Goal: Task Accomplishment & Management: Manage account settings

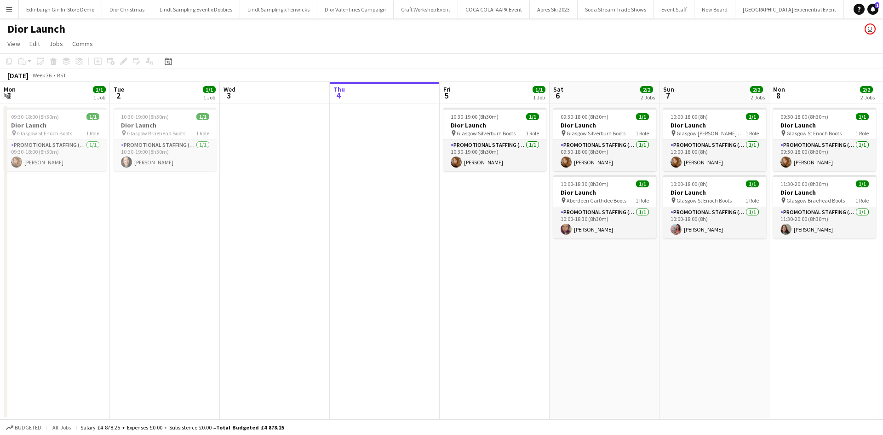
scroll to position [0, 220]
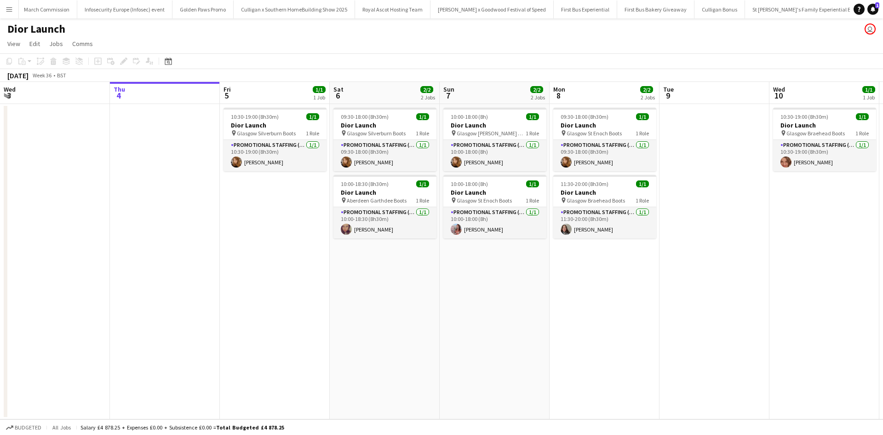
click at [13, 8] on button "Menu" at bounding box center [9, 9] width 18 height 18
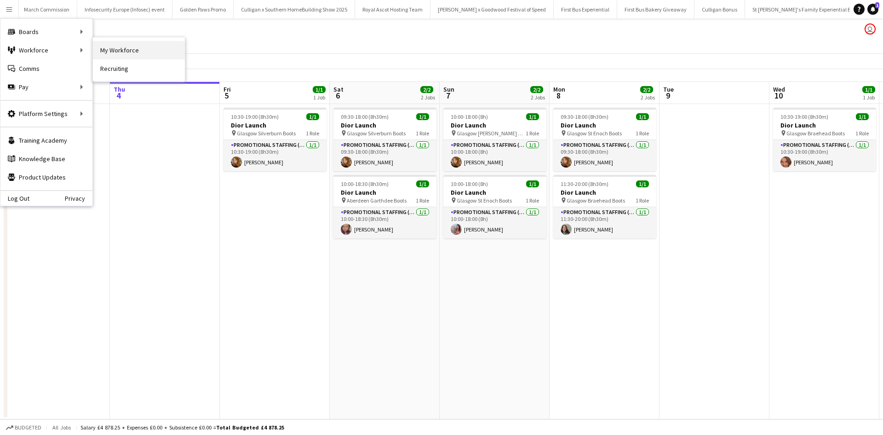
click at [97, 46] on link "My Workforce" at bounding box center [139, 50] width 92 height 18
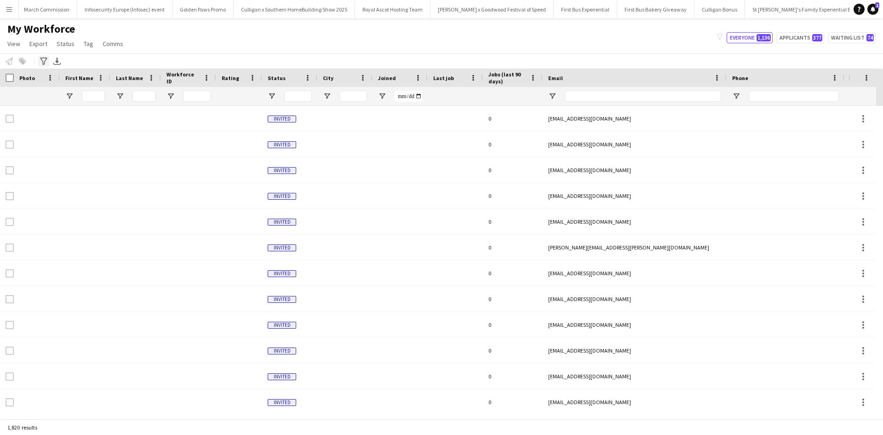
click at [40, 61] on icon "Advanced filters" at bounding box center [43, 60] width 7 height 7
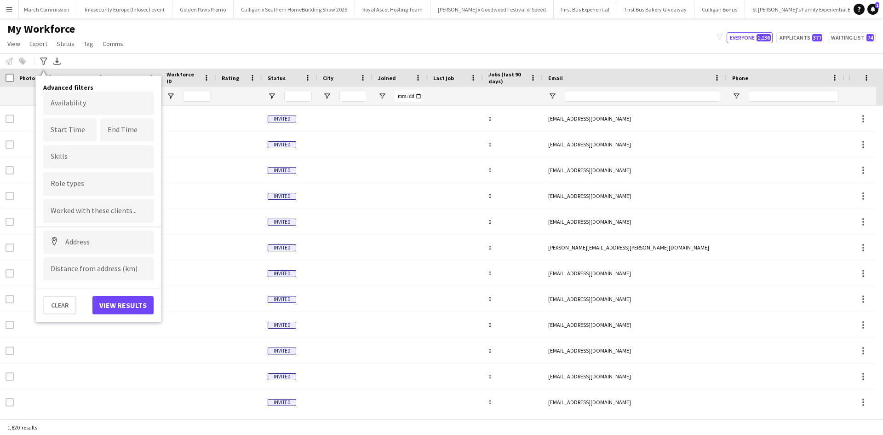
click at [5, 8] on button "Menu" at bounding box center [9, 9] width 18 height 18
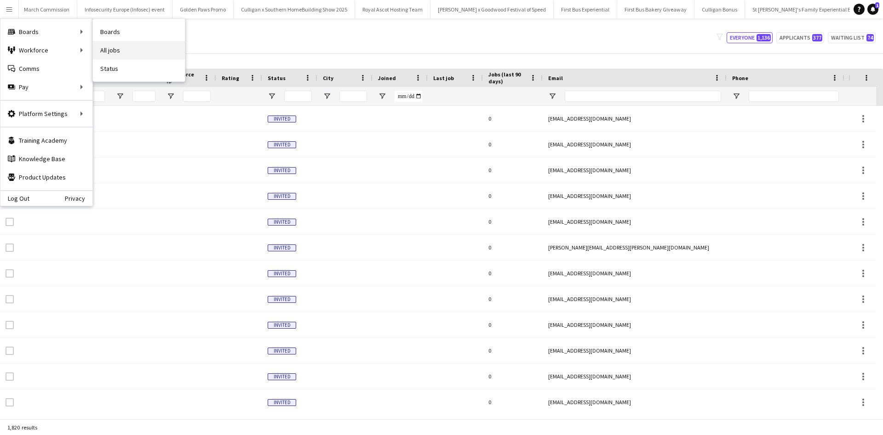
click at [103, 45] on link "All jobs" at bounding box center [139, 50] width 92 height 18
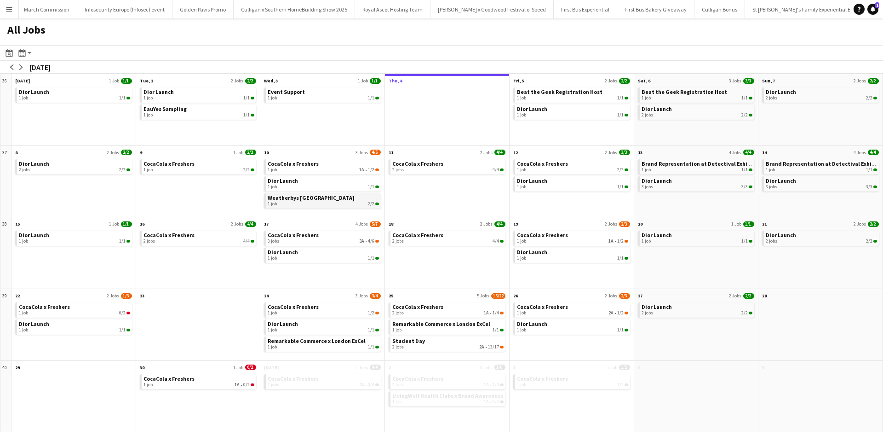
click at [324, 197] on span "Weatherbys [GEOGRAPHIC_DATA]" at bounding box center [311, 197] width 87 height 7
click at [12, 11] on app-icon "Menu" at bounding box center [9, 9] width 7 height 7
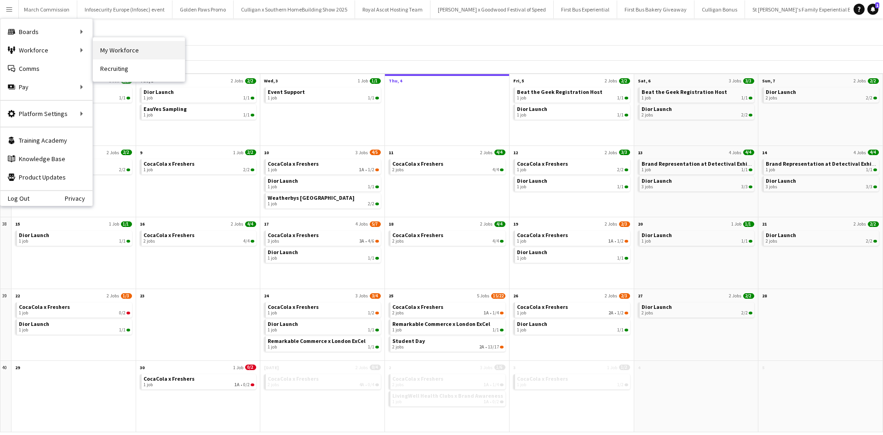
click at [111, 49] on link "My Workforce" at bounding box center [139, 50] width 92 height 18
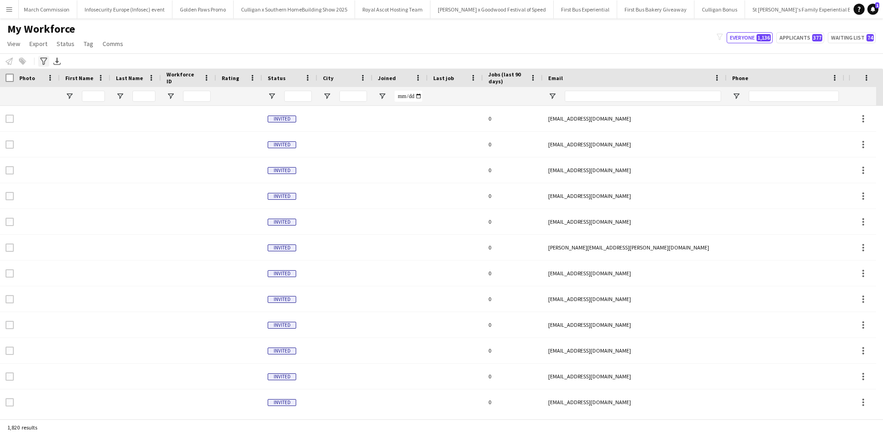
click at [44, 63] on icon "Advanced filters" at bounding box center [43, 60] width 7 height 7
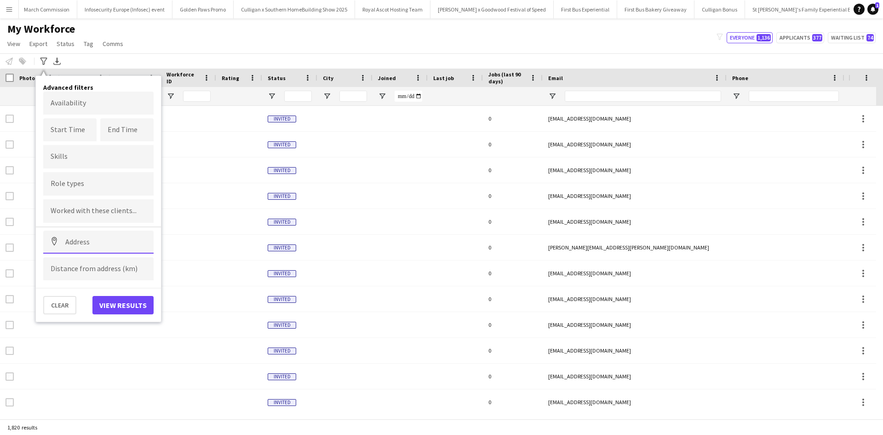
click at [77, 248] on input at bounding box center [98, 241] width 110 height 23
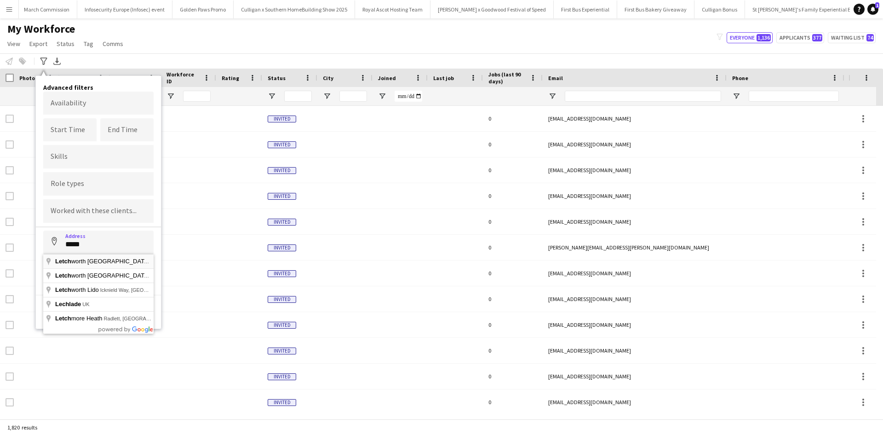
type input "**********"
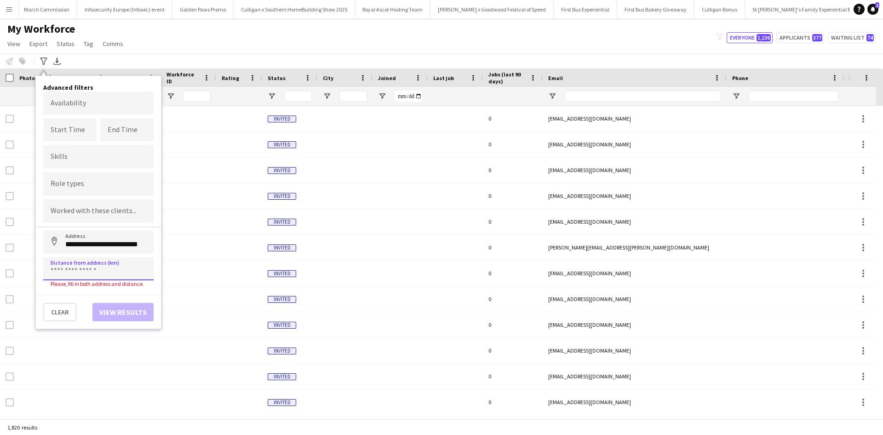
click at [76, 264] on input at bounding box center [98, 268] width 110 height 23
type input "*****"
click button "Address" at bounding box center [54, 241] width 22 height 22
type input "**********"
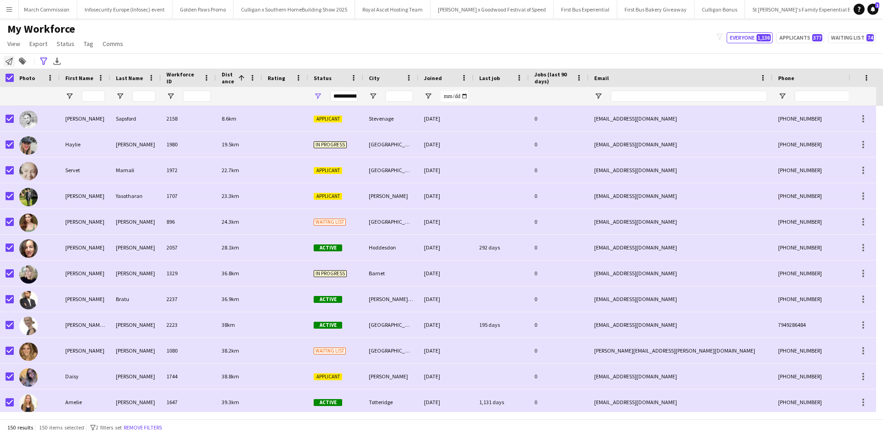
click at [9, 61] on icon "Notify workforce" at bounding box center [9, 60] width 7 height 7
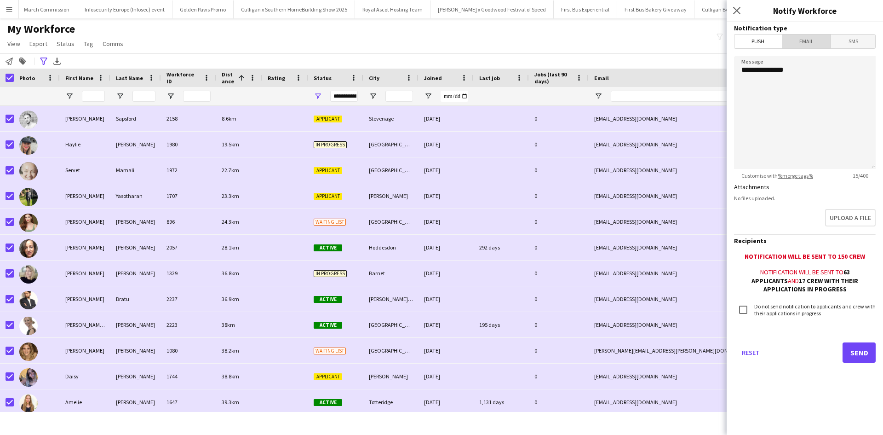
click at [798, 40] on span "Email" at bounding box center [806, 41] width 49 height 14
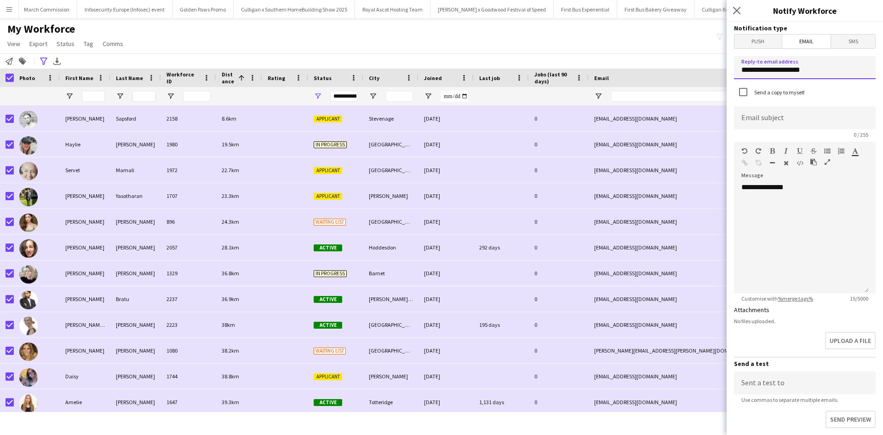
drag, startPoint x: 817, startPoint y: 74, endPoint x: 731, endPoint y: 76, distance: 86.5
click at [736, 72] on input "**********" at bounding box center [805, 67] width 142 height 23
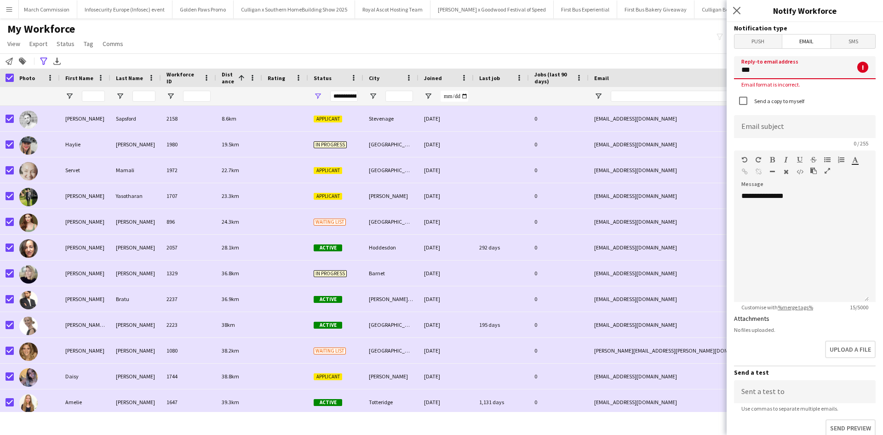
type input "**********"
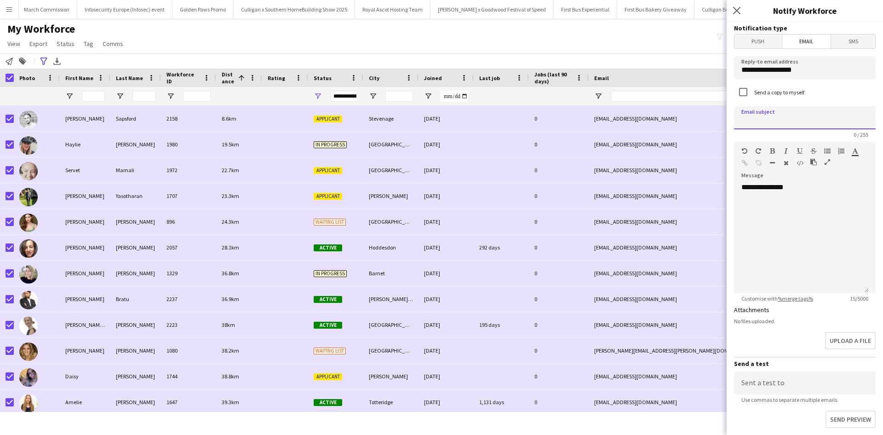
click at [803, 118] on input at bounding box center [805, 117] width 142 height 23
type input "**********"
click at [833, 221] on div "**********" at bounding box center [801, 238] width 135 height 110
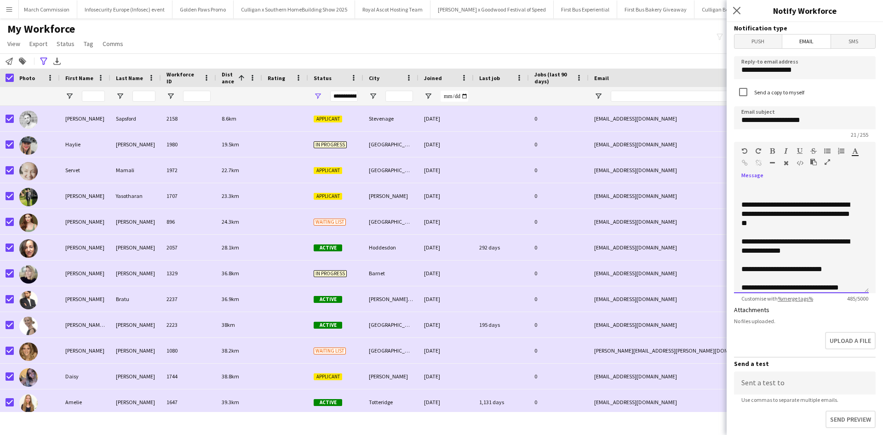
scroll to position [120, 0]
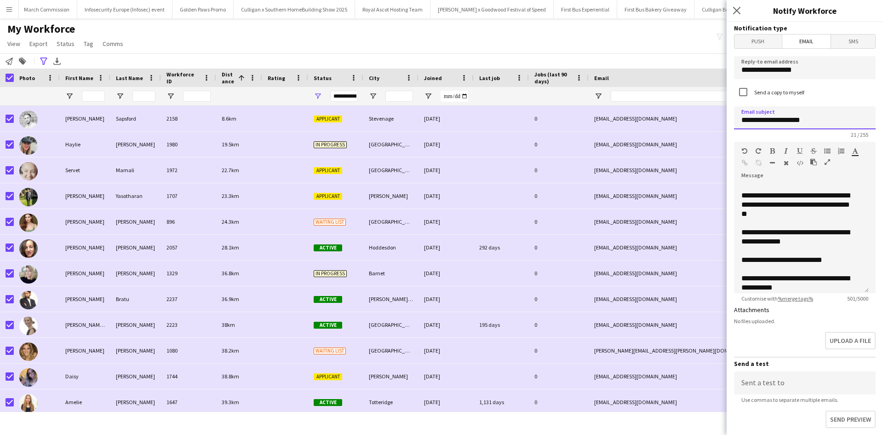
click at [817, 118] on input "**********" at bounding box center [805, 117] width 142 height 23
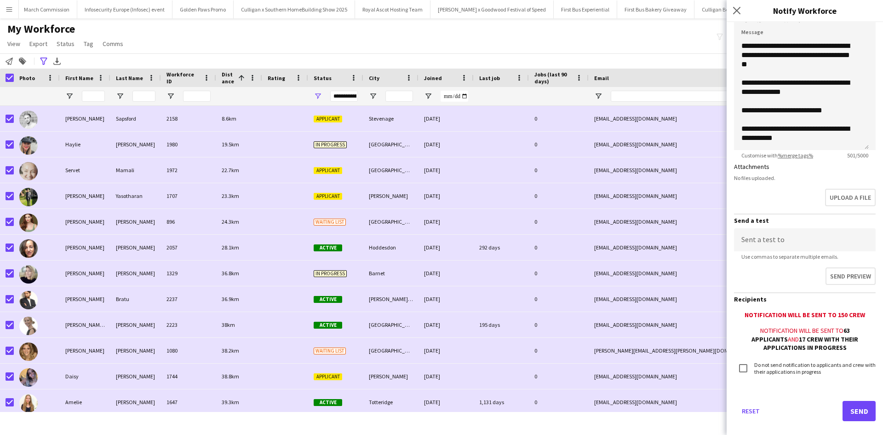
scroll to position [155, 0]
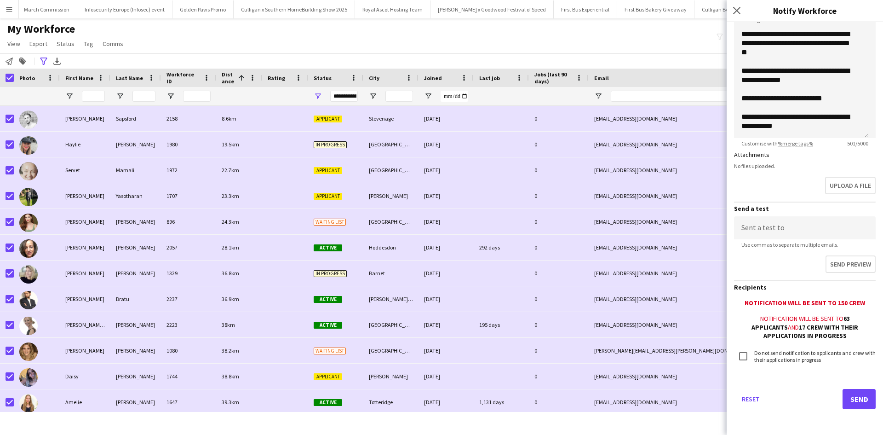
type input "**********"
click at [849, 398] on button "Send" at bounding box center [859, 399] width 33 height 20
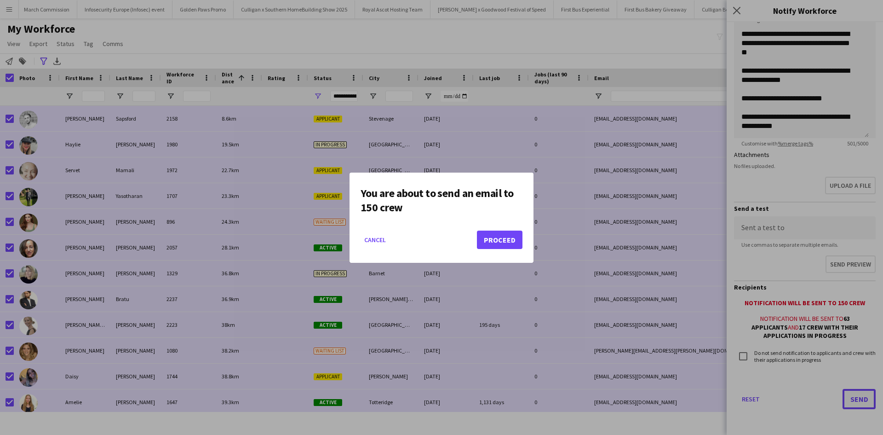
scroll to position [0, 0]
click at [494, 239] on button "Proceed" at bounding box center [500, 239] width 46 height 18
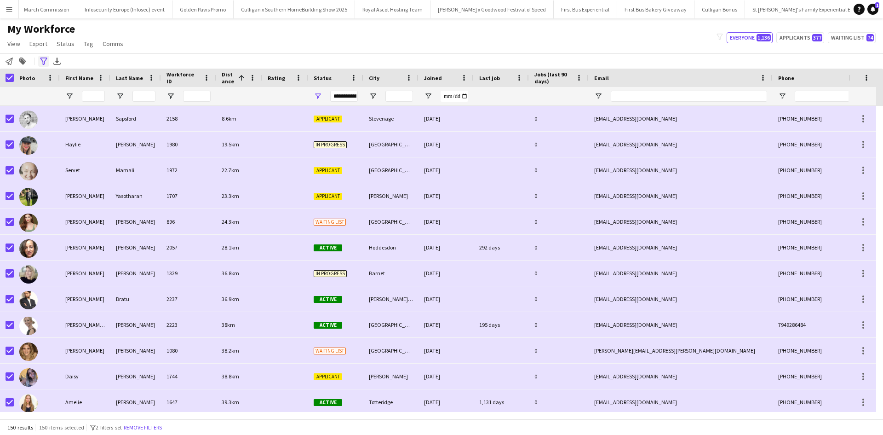
click at [43, 61] on icon "Advanced filters" at bounding box center [43, 60] width 7 height 7
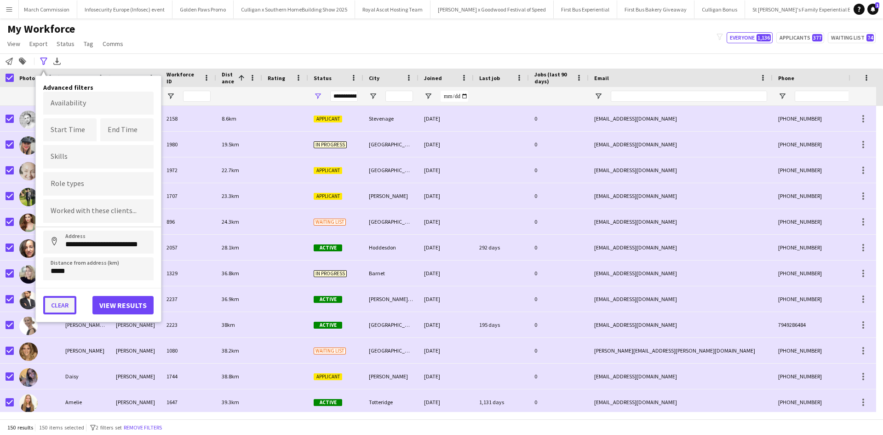
click at [56, 298] on button "Clear" at bounding box center [59, 305] width 33 height 18
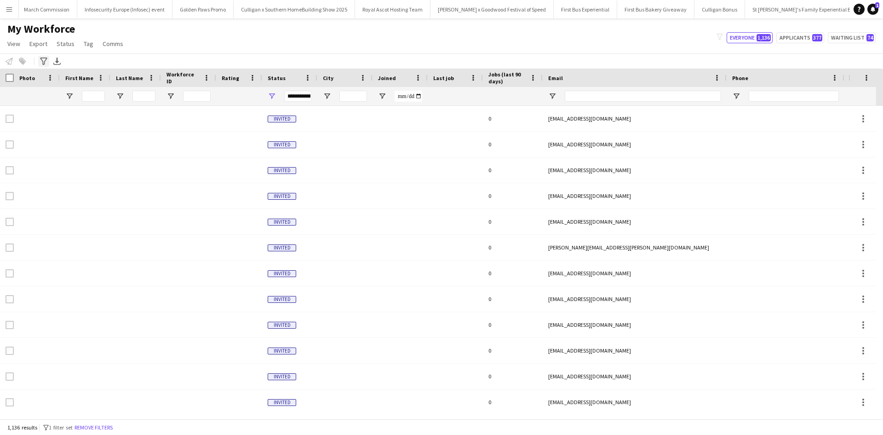
click at [41, 58] on icon at bounding box center [43, 60] width 7 height 7
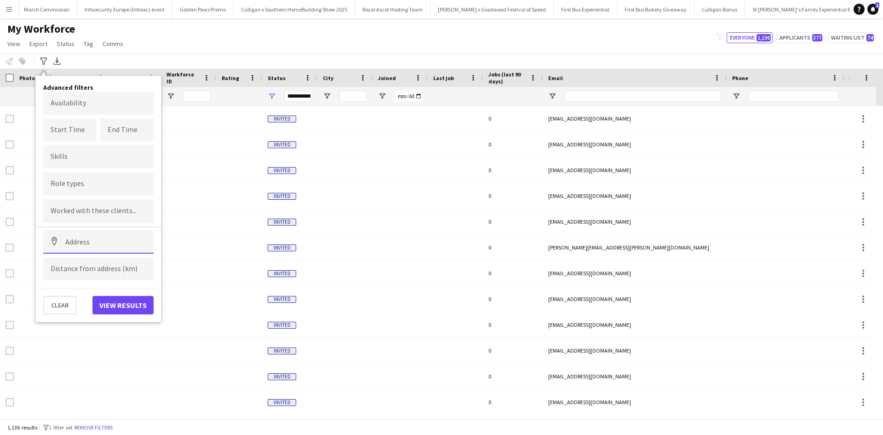
click at [78, 236] on input at bounding box center [98, 241] width 110 height 23
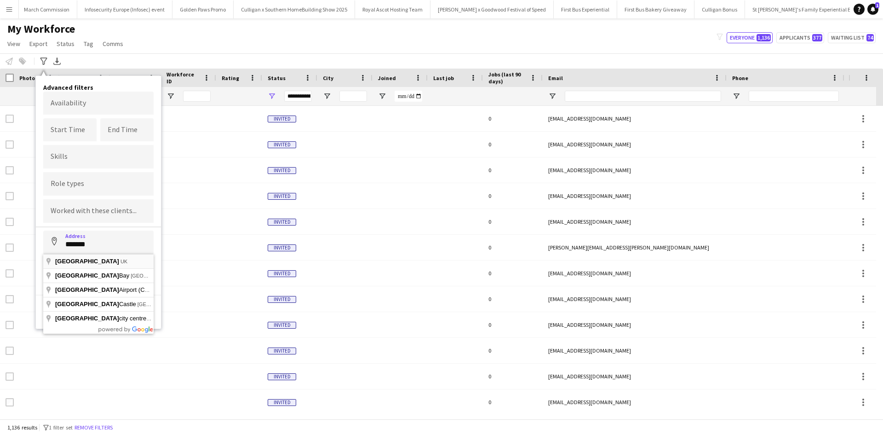
type input "**********"
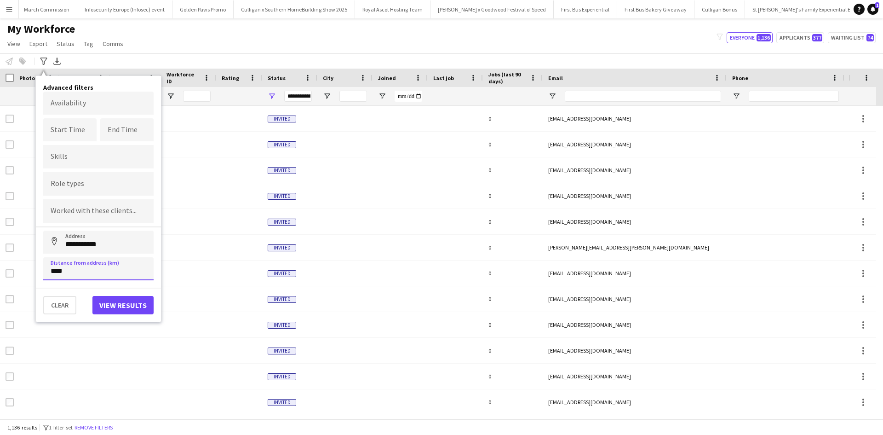
type input "*****"
click button "Address" at bounding box center [54, 241] width 22 height 22
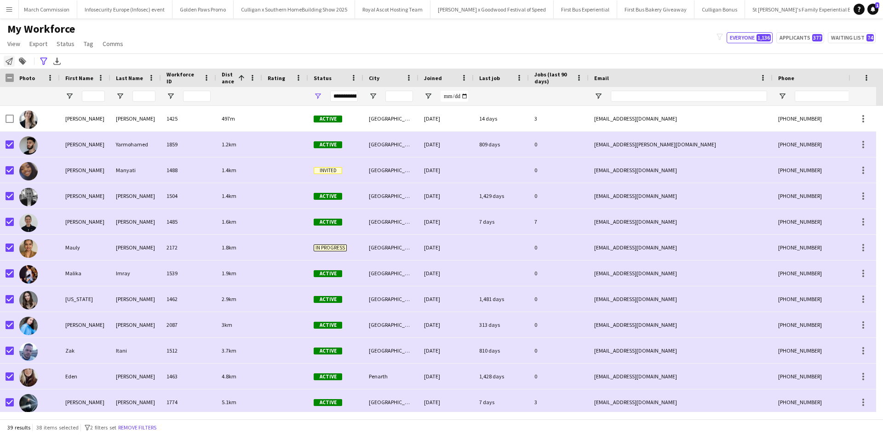
click at [13, 59] on div "Notify workforce" at bounding box center [9, 61] width 11 height 11
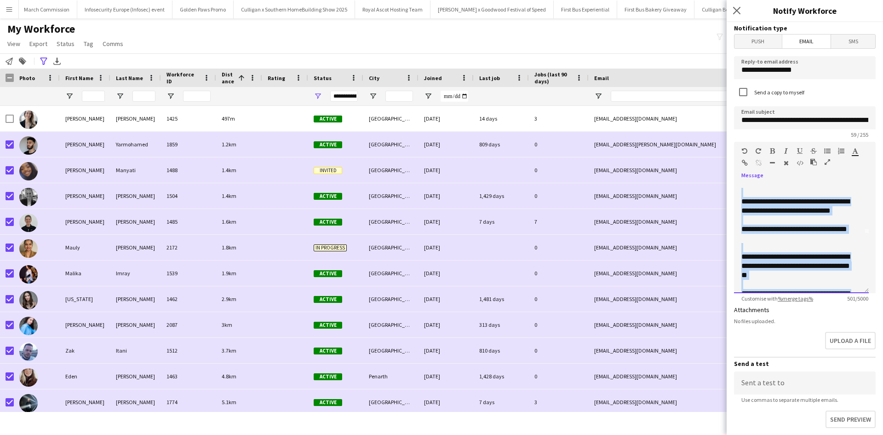
scroll to position [127, 0]
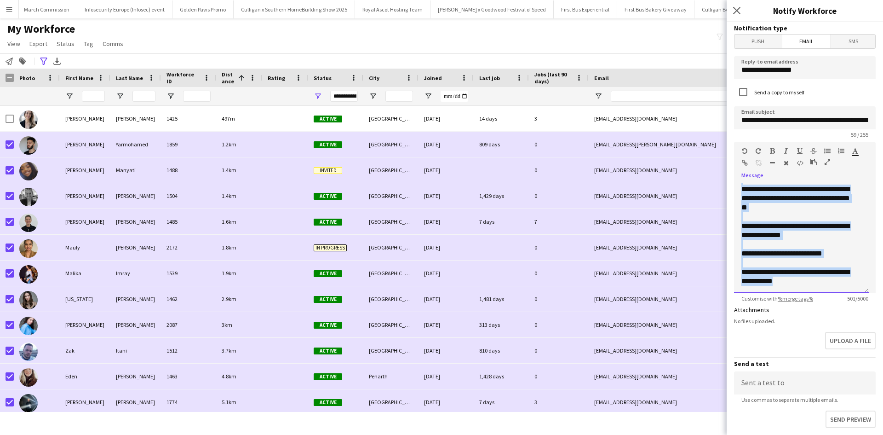
drag, startPoint x: 742, startPoint y: 207, endPoint x: 872, endPoint y: 295, distance: 156.3
click at [872, 295] on form "**********" at bounding box center [805, 301] width 156 height 559
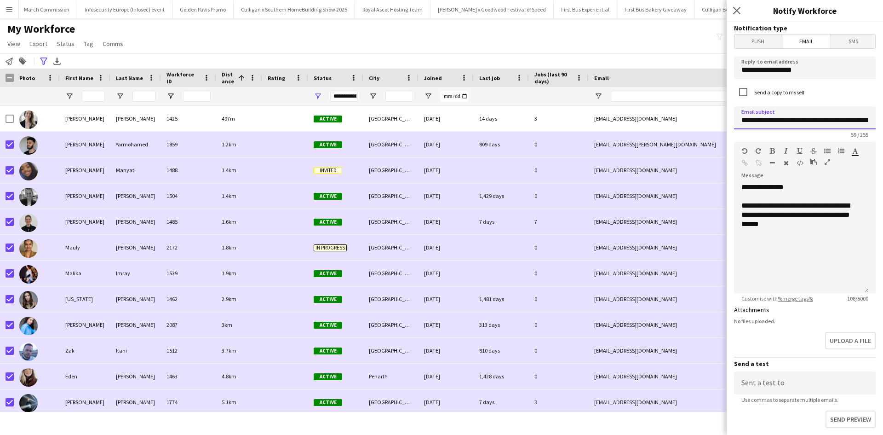
scroll to position [0, 65]
drag, startPoint x: 742, startPoint y: 119, endPoint x: 883, endPoint y: 124, distance: 140.4
click at [883, 124] on div "**********" at bounding box center [805, 228] width 156 height 413
type input "**********"
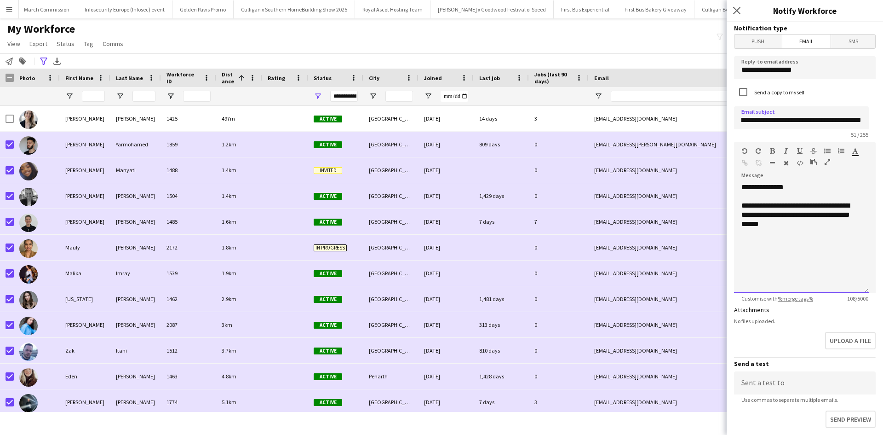
click at [792, 258] on div "**********" at bounding box center [801, 238] width 135 height 110
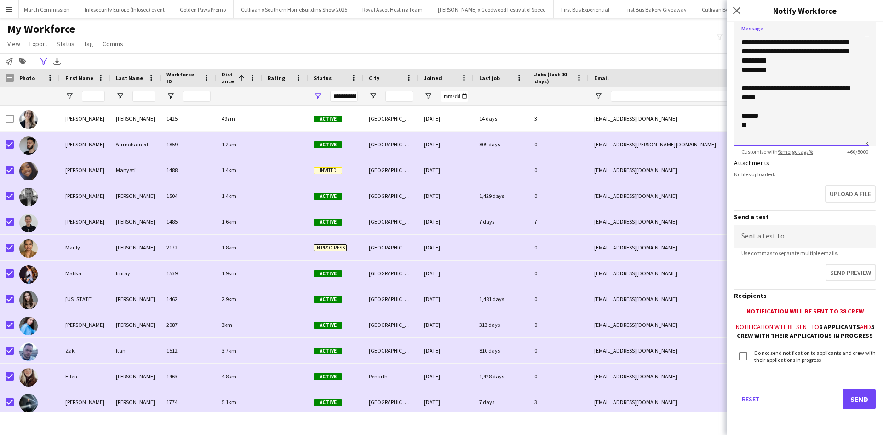
scroll to position [155, 0]
click at [846, 394] on button "Send" at bounding box center [859, 399] width 33 height 20
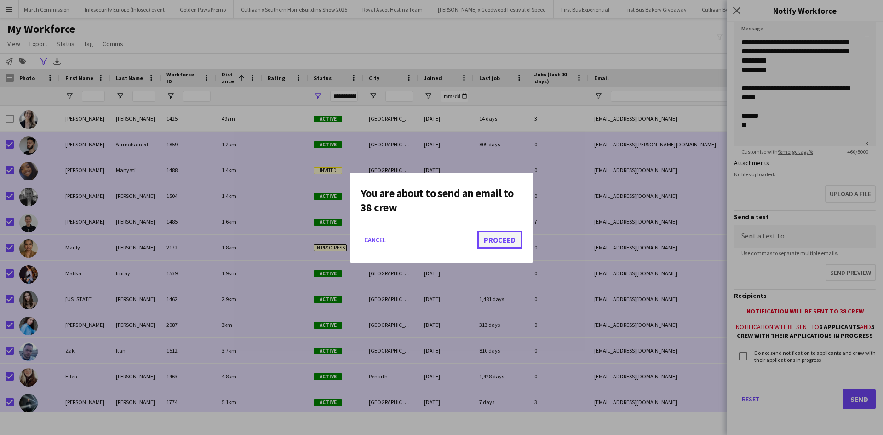
click at [493, 239] on button "Proceed" at bounding box center [500, 239] width 46 height 18
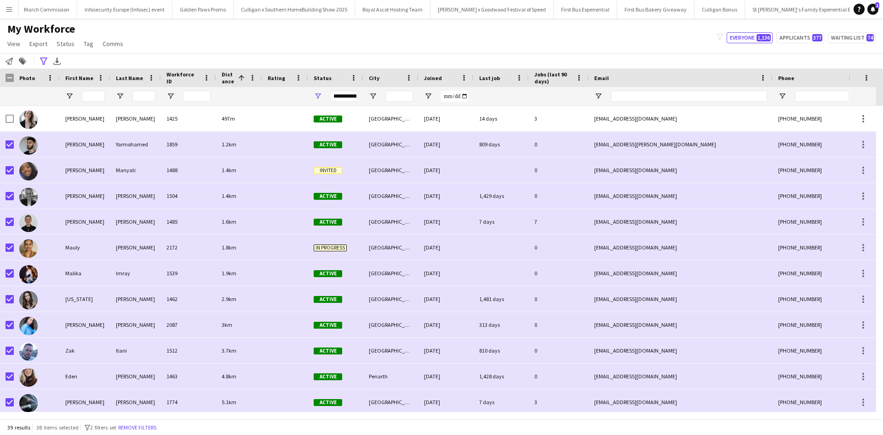
click at [6, 6] on app-icon "Menu" at bounding box center [9, 9] width 7 height 7
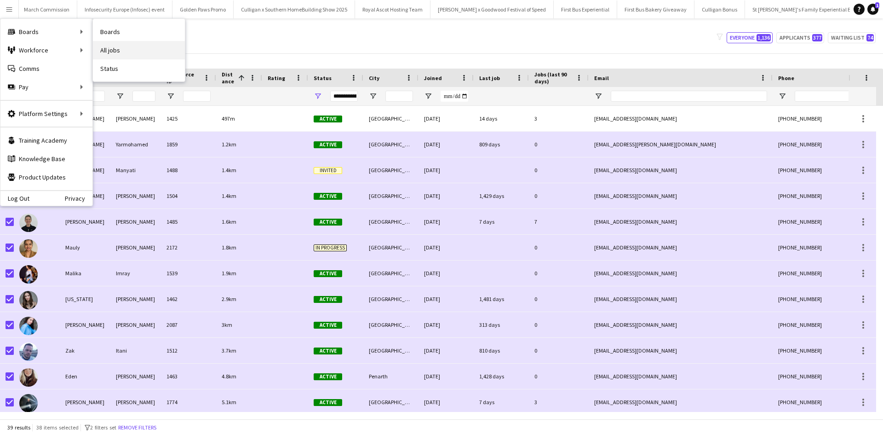
click at [117, 45] on link "All jobs" at bounding box center [139, 50] width 92 height 18
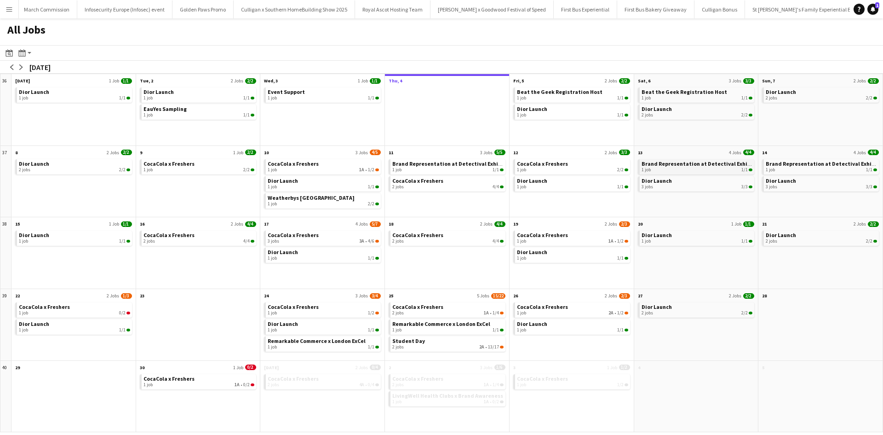
click at [694, 173] on app-month-view-brief-board "Brand Representation at Detectival Exhibition 1 job 1/1" at bounding box center [696, 166] width 117 height 15
click at [693, 168] on div "1 job 1/1" at bounding box center [697, 170] width 111 height 6
click at [13, 8] on button "Menu" at bounding box center [9, 9] width 18 height 18
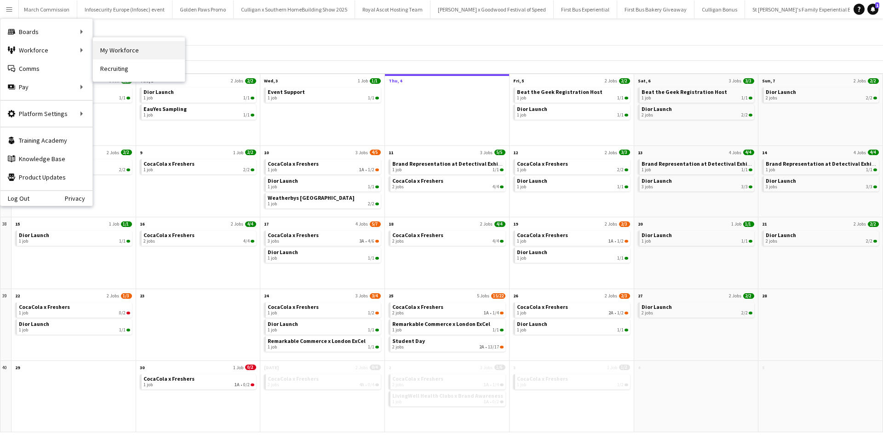
click at [123, 52] on link "My Workforce" at bounding box center [139, 50] width 92 height 18
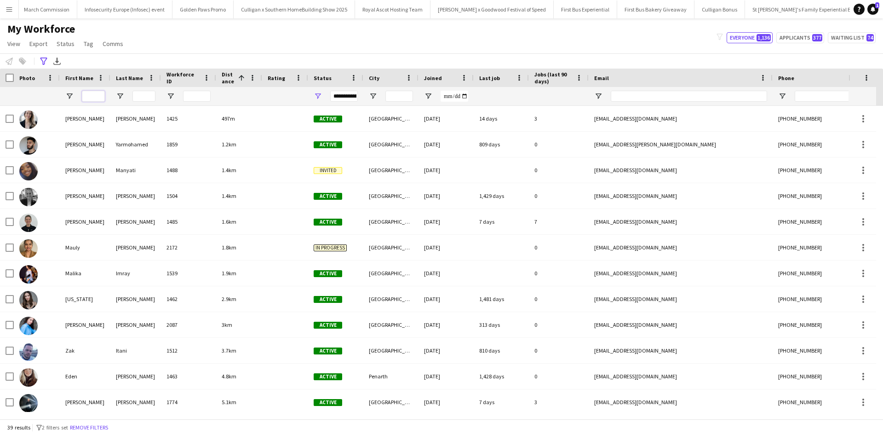
click at [91, 98] on input "First Name Filter Input" at bounding box center [93, 96] width 23 height 11
type input "****"
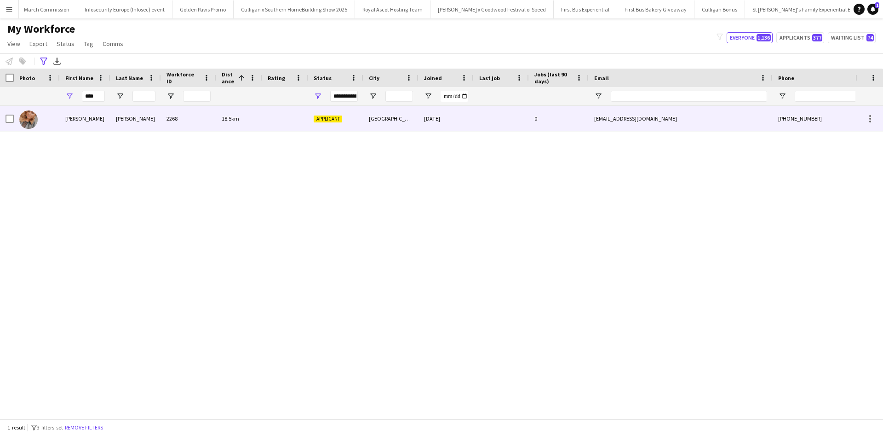
click at [74, 116] on div "Lucy" at bounding box center [85, 118] width 51 height 25
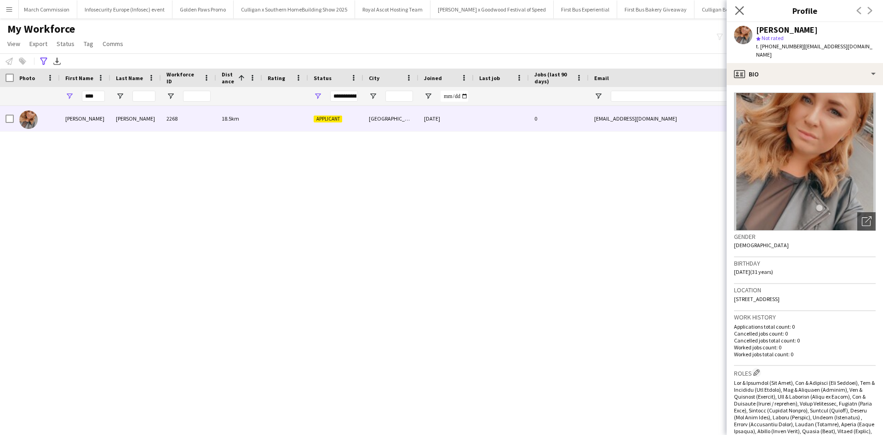
click at [745, 8] on app-icon "Close pop-in" at bounding box center [739, 10] width 13 height 13
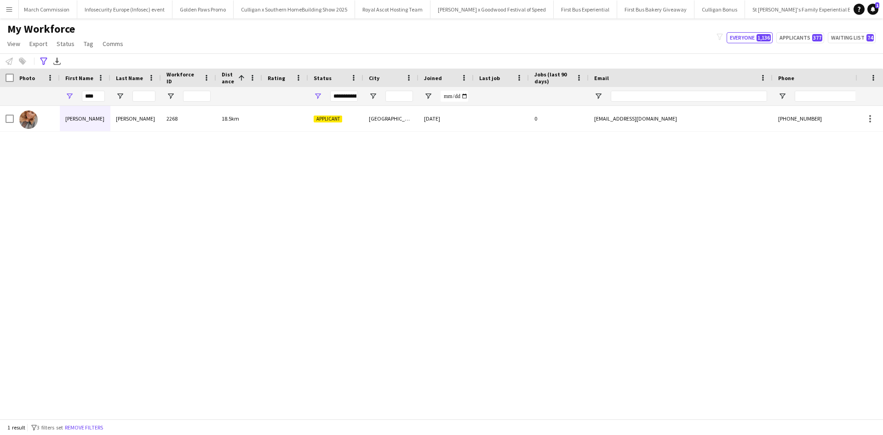
click at [639, 230] on div "Lucy Jackson 2268 18.5km Applicant Newport 13-06-2025 0 lucy.jackson327@icloud.…" at bounding box center [427, 259] width 855 height 306
drag, startPoint x: 101, startPoint y: 96, endPoint x: 81, endPoint y: 96, distance: 20.2
click at [83, 96] on input "****" at bounding box center [93, 96] width 23 height 11
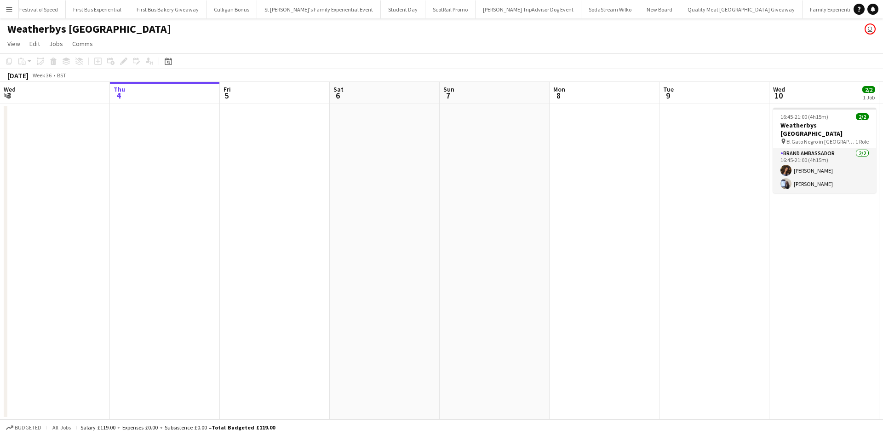
scroll to position [0, 9824]
click at [11, 8] on app-icon "Menu" at bounding box center [9, 9] width 7 height 7
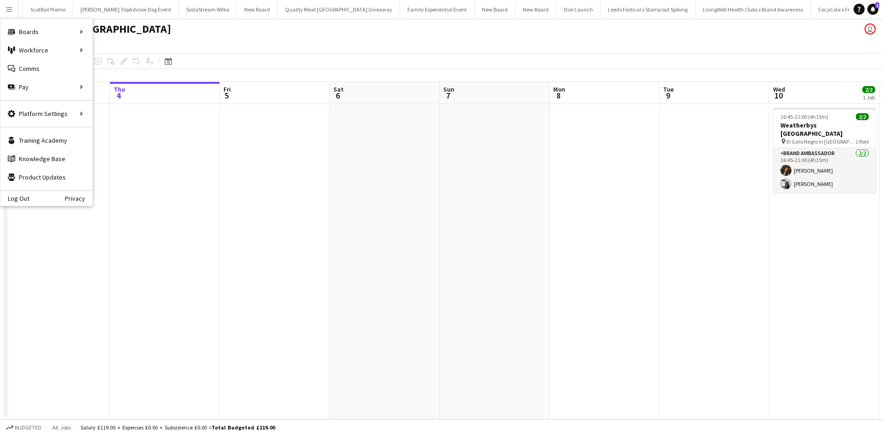
click at [580, 193] on app-date-cell at bounding box center [605, 261] width 110 height 315
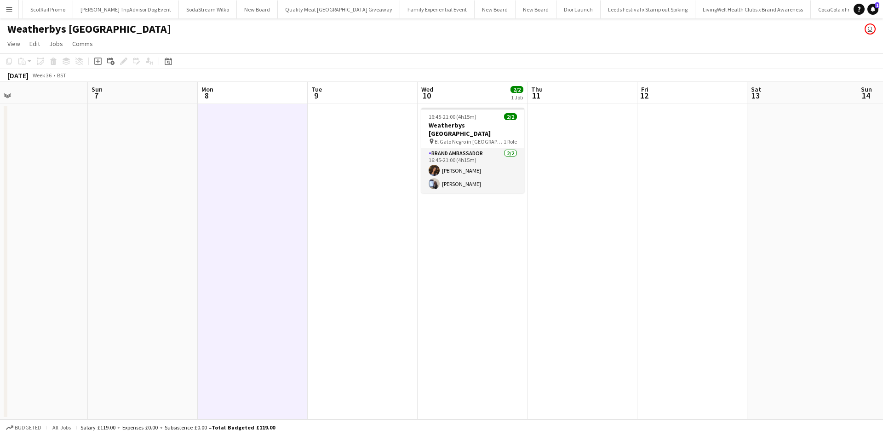
drag, startPoint x: 688, startPoint y: 236, endPoint x: 330, endPoint y: 193, distance: 360.4
click at [333, 194] on app-calendar-viewport "Wed 3 Thu 4 Fri 5 Sat 6 Sun 7 Mon 8 Tue 9 Wed 10 2/2 1 Job Thu 11 Fri 12 Sat 13…" at bounding box center [441, 250] width 883 height 337
click at [14, 11] on button "Menu" at bounding box center [9, 9] width 18 height 18
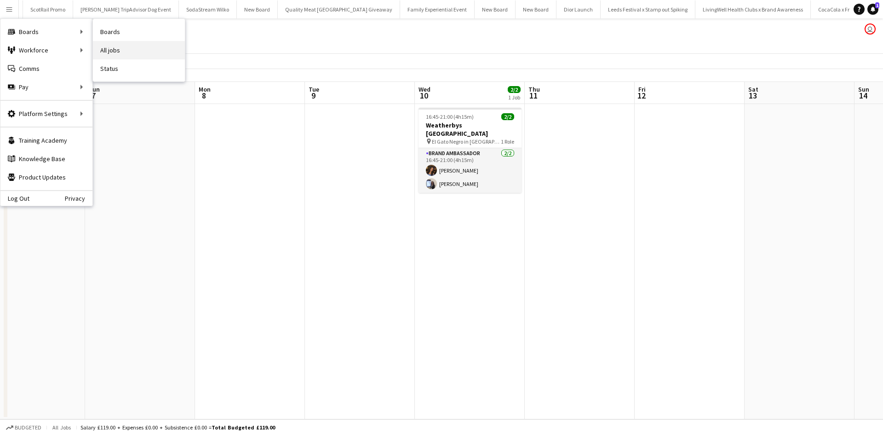
click at [128, 47] on link "All jobs" at bounding box center [139, 50] width 92 height 18
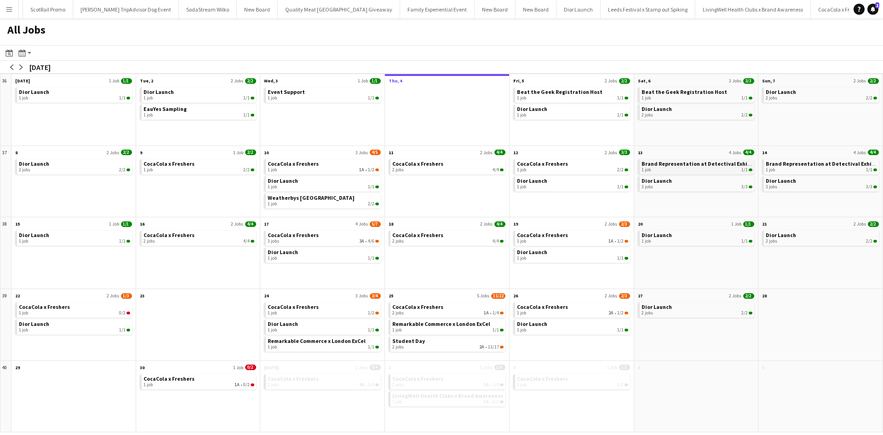
click at [703, 165] on span "Brand Representation at Detectival Exhibition" at bounding box center [703, 163] width 122 height 7
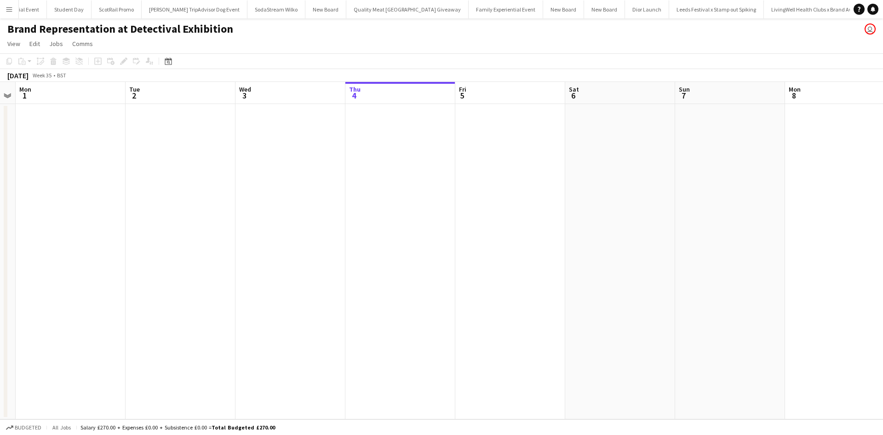
scroll to position [0, 293]
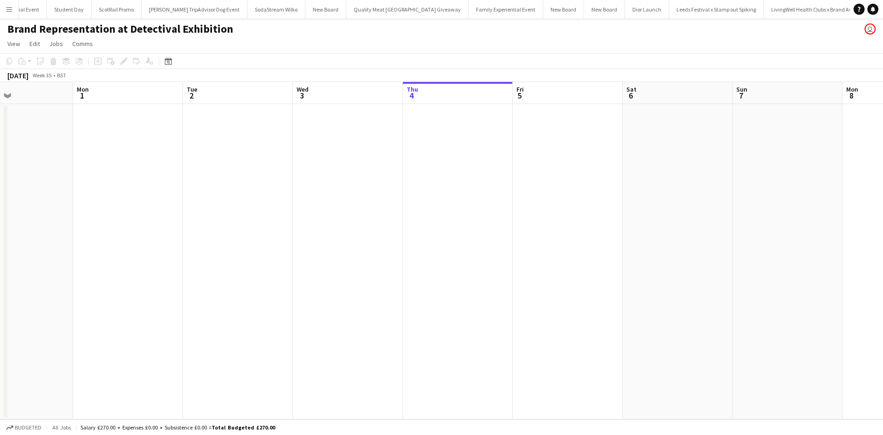
drag, startPoint x: 247, startPoint y: 257, endPoint x: 616, endPoint y: 266, distance: 369.4
click at [614, 266] on app-calendar-viewport "Fri 29 Sat 30 Sun 31 Mon 1 Tue 2 Wed 3 Thu 4 Fri 5 Sat 6 Sun 7 Mon 8 Tue 9 Wed …" at bounding box center [441, 250] width 883 height 337
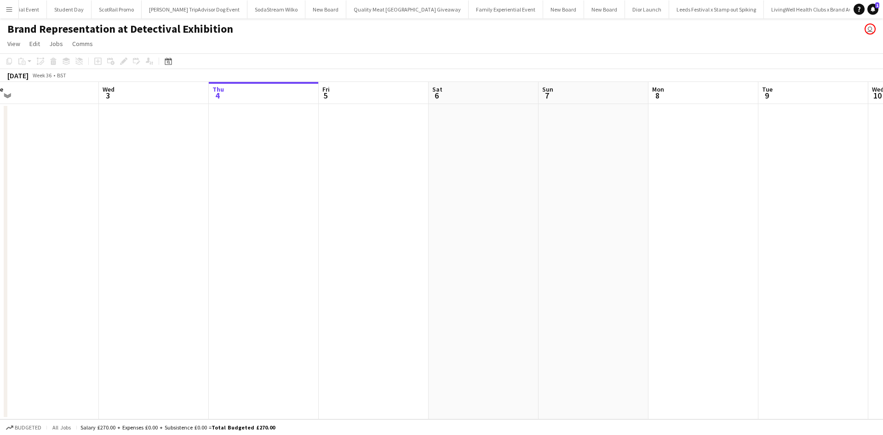
drag, startPoint x: 663, startPoint y: 281, endPoint x: 121, endPoint y: 206, distance: 546.6
click at [129, 207] on app-calendar-viewport "Sat 30 Sun 31 Mon 1 Tue 2 Wed 3 Thu 4 Fri 5 Sat 6 Sun 7 Mon 8 Tue 9 Wed 10 Thu …" at bounding box center [441, 250] width 883 height 337
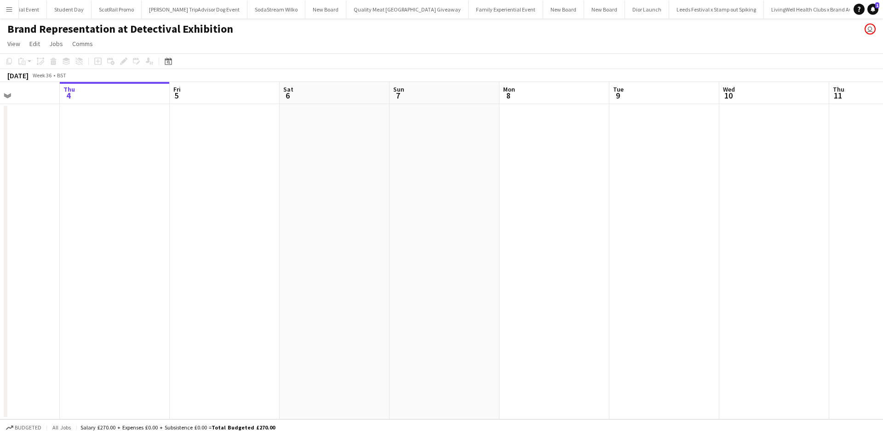
drag, startPoint x: 528, startPoint y: 263, endPoint x: 174, endPoint y: 197, distance: 359.2
click at [176, 197] on app-calendar-viewport "Mon 1 Tue 2 Wed 3 Thu 4 Fri 5 Sat 6 Sun 7 Mon 8 Tue 9 Wed 10 Thu 11 Fri 12 Sat …" at bounding box center [441, 250] width 883 height 337
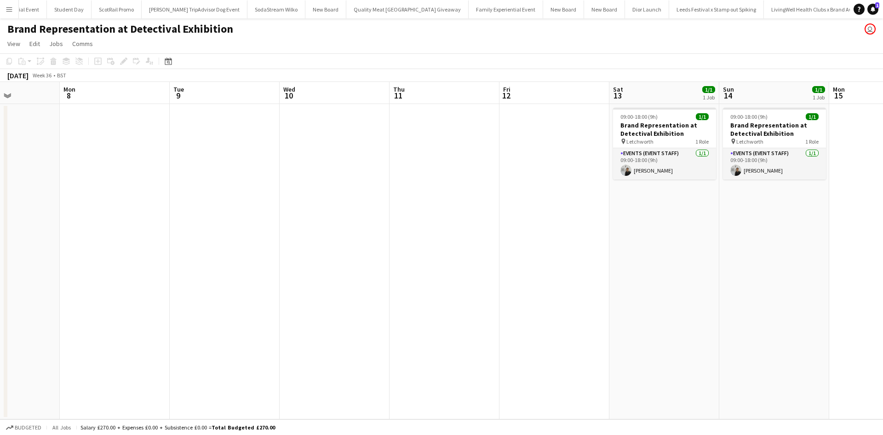
scroll to position [0, 299]
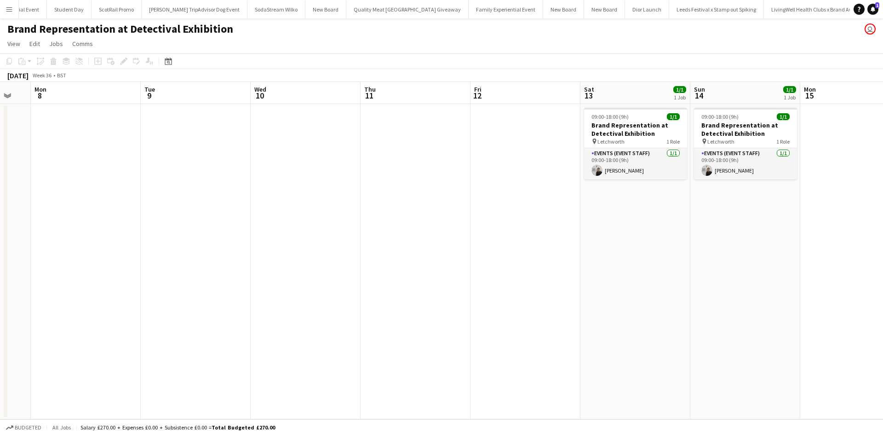
click at [392, 150] on app-date-cell at bounding box center [416, 261] width 110 height 315
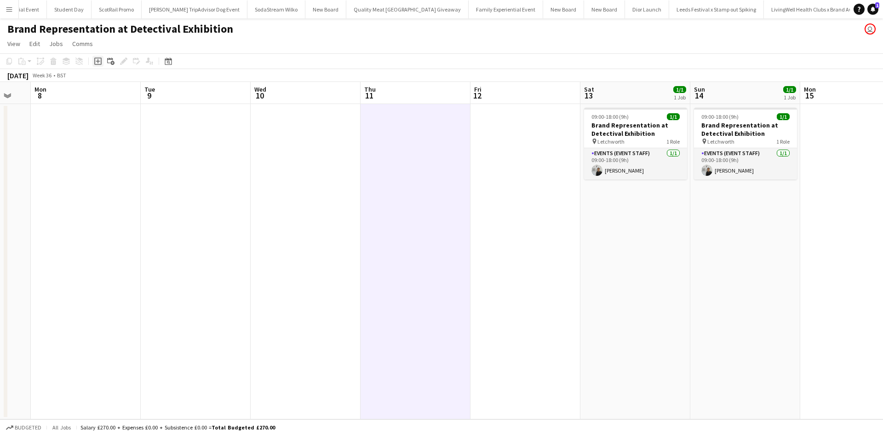
click at [100, 64] on icon "Add job" at bounding box center [97, 60] width 7 height 7
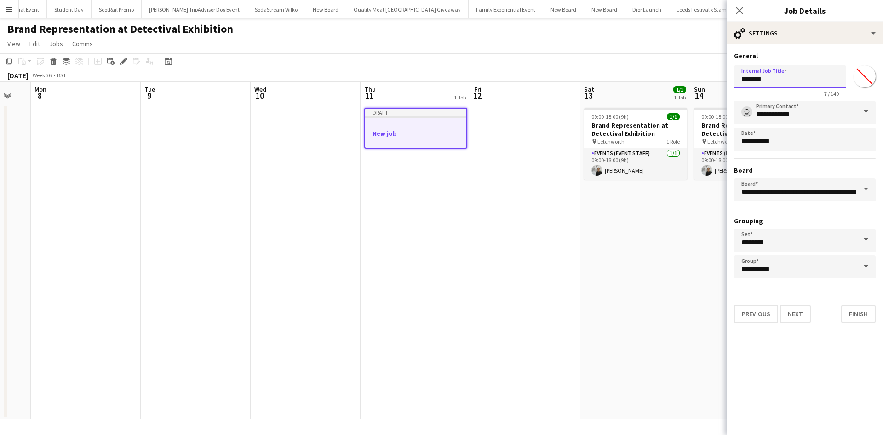
drag, startPoint x: 791, startPoint y: 77, endPoint x: 733, endPoint y: 76, distance: 58.0
click at [733, 76] on form "**********" at bounding box center [805, 187] width 156 height 271
type input "**********"
click at [796, 317] on button "Next" at bounding box center [795, 313] width 31 height 18
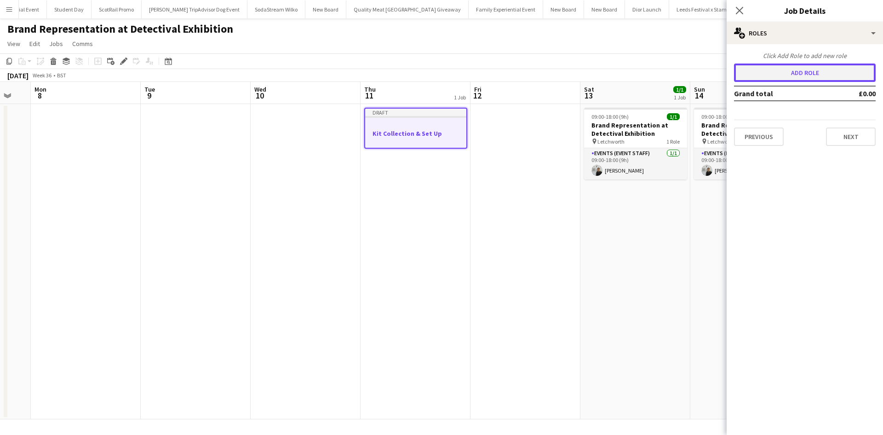
click at [797, 75] on button "Add role" at bounding box center [805, 72] width 142 height 18
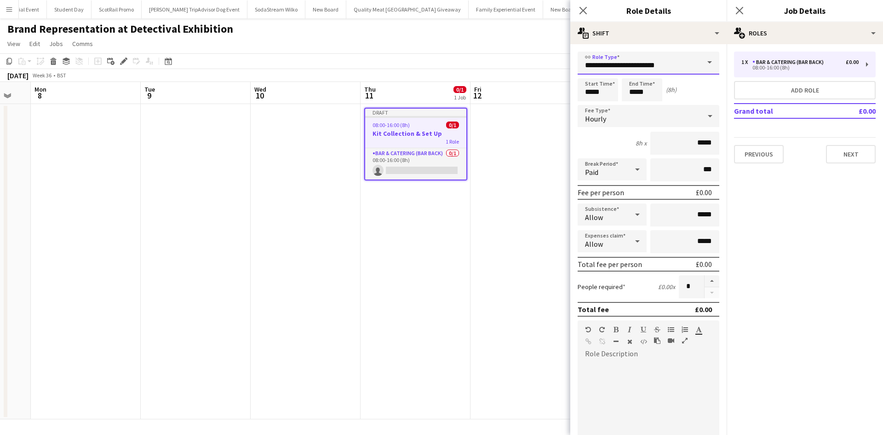
drag, startPoint x: 678, startPoint y: 65, endPoint x: 558, endPoint y: 47, distance: 121.0
click at [558, 47] on body "Menu Boards Boards Boards All jobs Status Workforce Workforce My Workforce Recr…" at bounding box center [441, 217] width 883 height 435
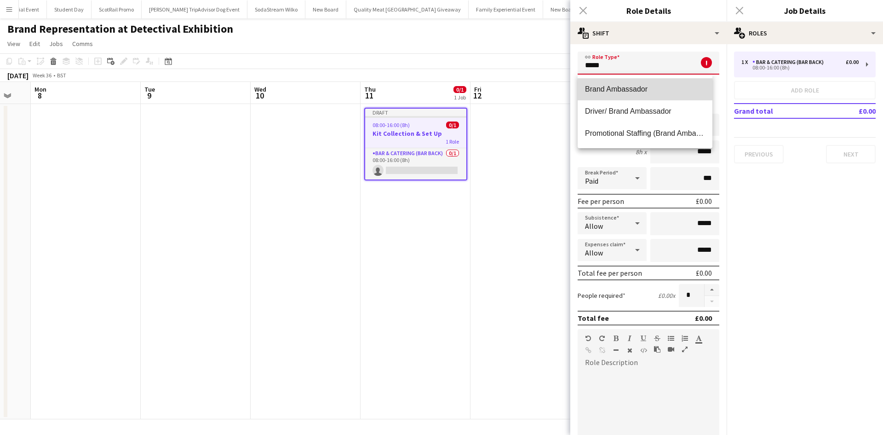
click at [604, 89] on span "Brand Ambassador" at bounding box center [645, 89] width 120 height 9
type input "**********"
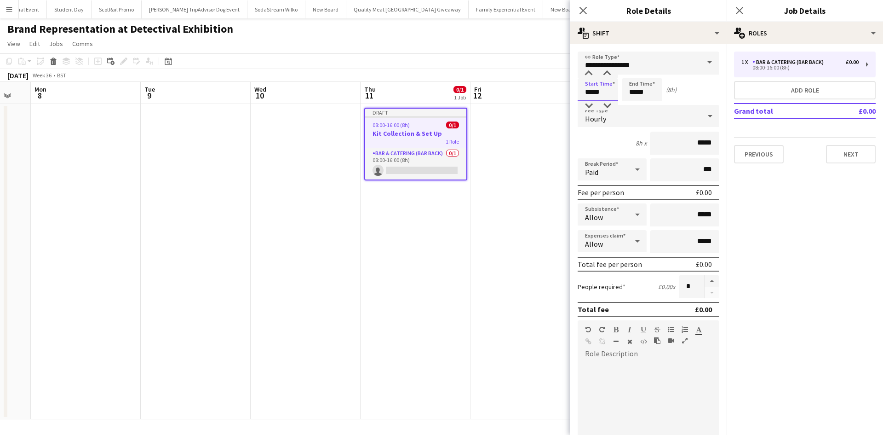
drag, startPoint x: 604, startPoint y: 91, endPoint x: 566, endPoint y: 91, distance: 38.2
click at [566, 91] on body "Menu Boards Boards Boards All jobs Status Workforce Workforce My Workforce Recr…" at bounding box center [441, 217] width 883 height 435
type input "*****"
click at [648, 123] on div "Hourly" at bounding box center [639, 116] width 123 height 22
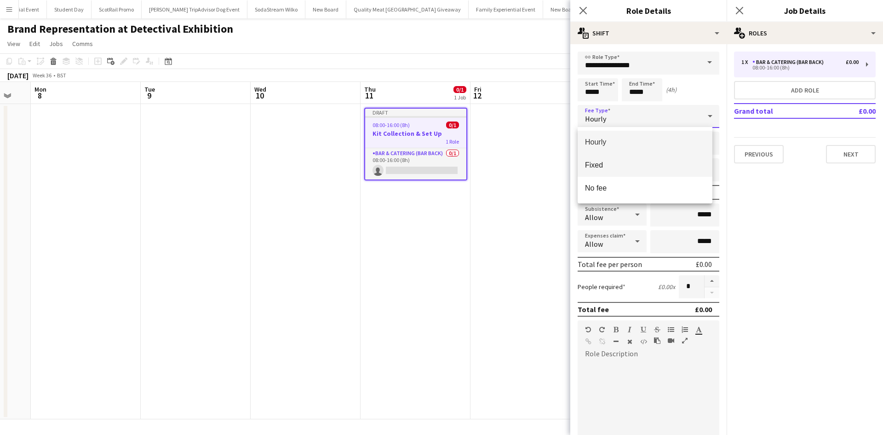
click at [644, 166] on span "Fixed" at bounding box center [645, 165] width 120 height 9
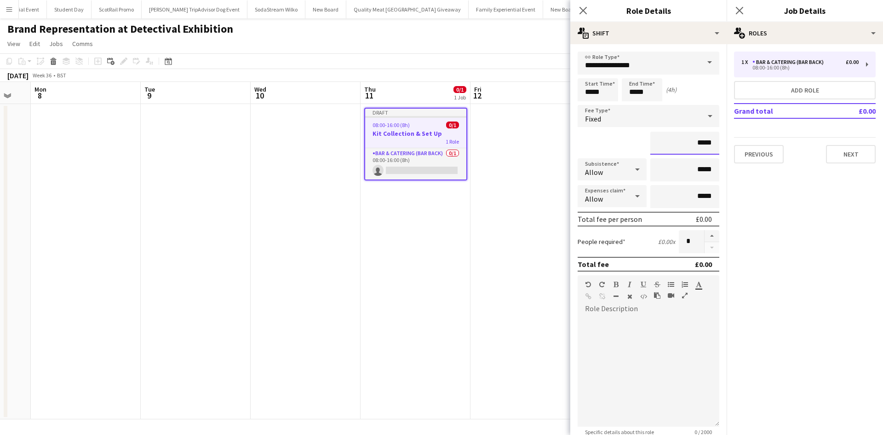
click at [693, 139] on input "*****" at bounding box center [684, 143] width 69 height 23
type input "******"
click at [631, 333] on div at bounding box center [649, 371] width 142 height 110
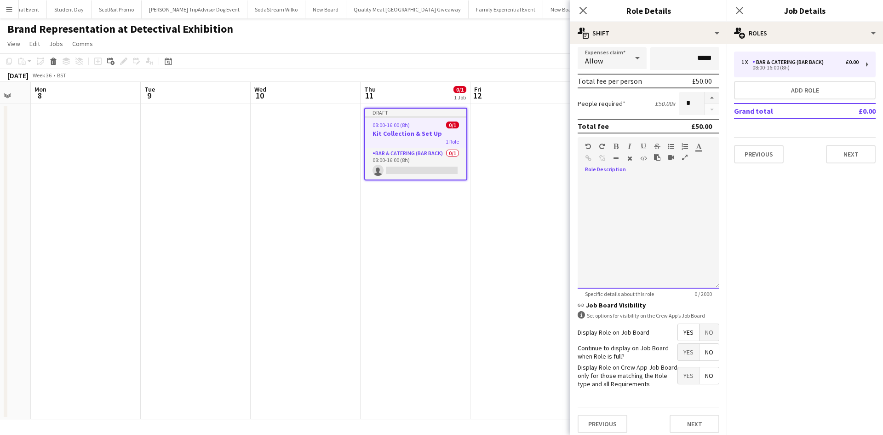
scroll to position [143, 0]
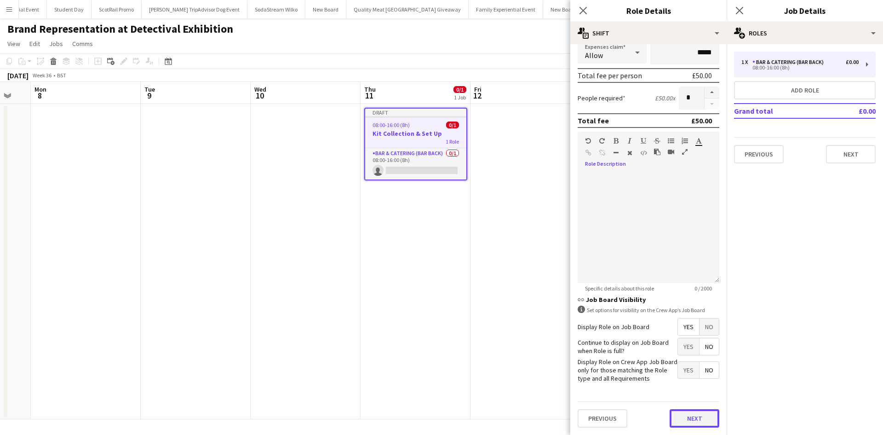
click at [670, 414] on button "Next" at bounding box center [695, 418] width 50 height 18
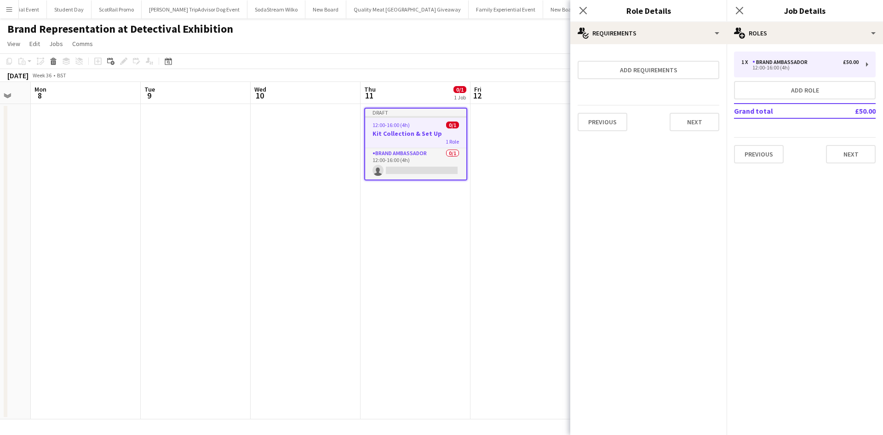
scroll to position [0, 0]
click at [507, 310] on app-date-cell at bounding box center [525, 261] width 110 height 315
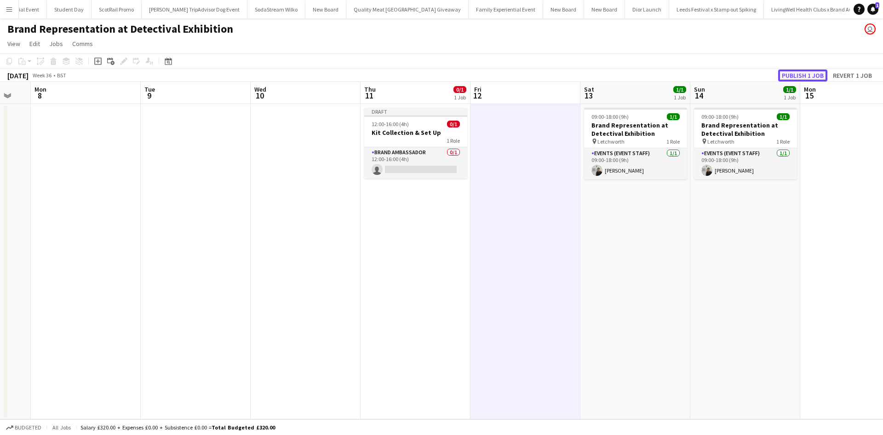
click at [816, 76] on button "Publish 1 job" at bounding box center [802, 75] width 49 height 12
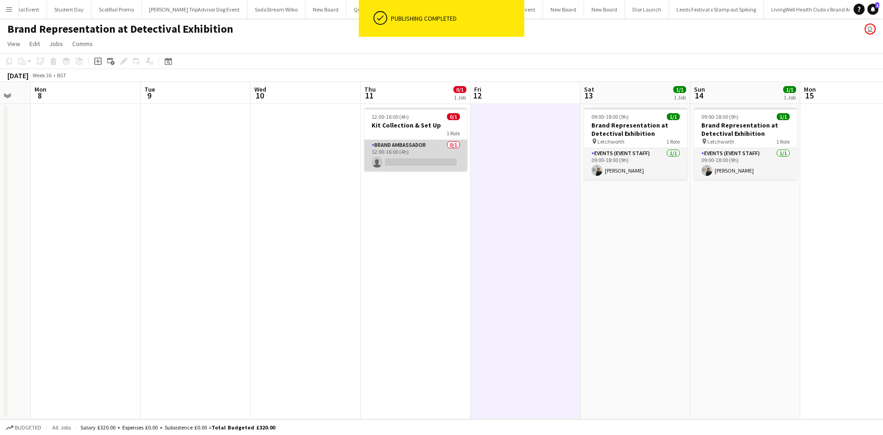
click at [433, 161] on app-card-role "Brand Ambassador 0/1 12:00-16:00 (4h) single-neutral-actions" at bounding box center [415, 155] width 103 height 31
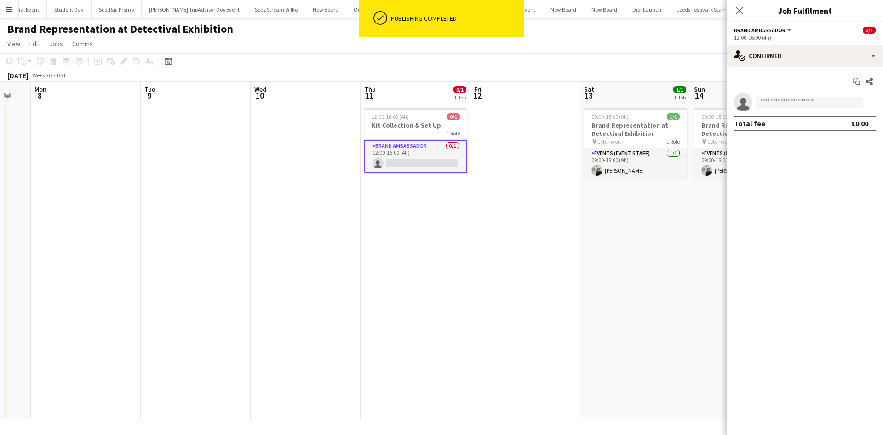
click at [775, 96] on app-invite-slot "single-neutral-actions" at bounding box center [805, 102] width 156 height 18
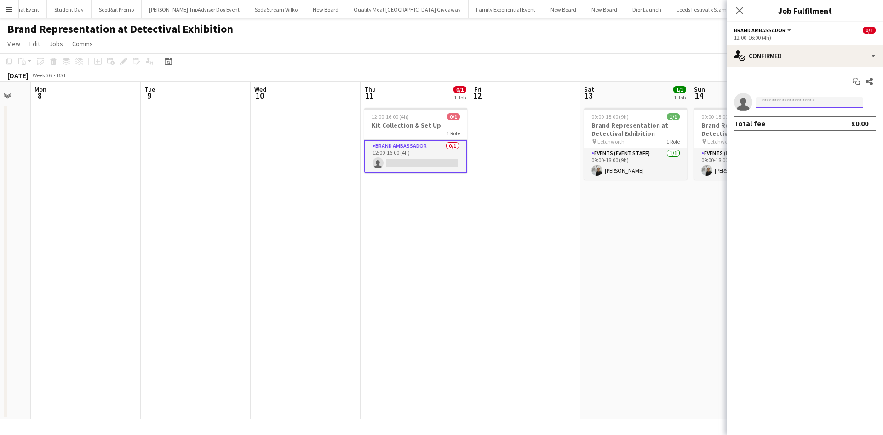
click at [777, 99] on input at bounding box center [809, 102] width 107 height 11
type input "******"
click at [779, 119] on span "kierancha@hotmail.co.uk" at bounding box center [809, 122] width 92 height 7
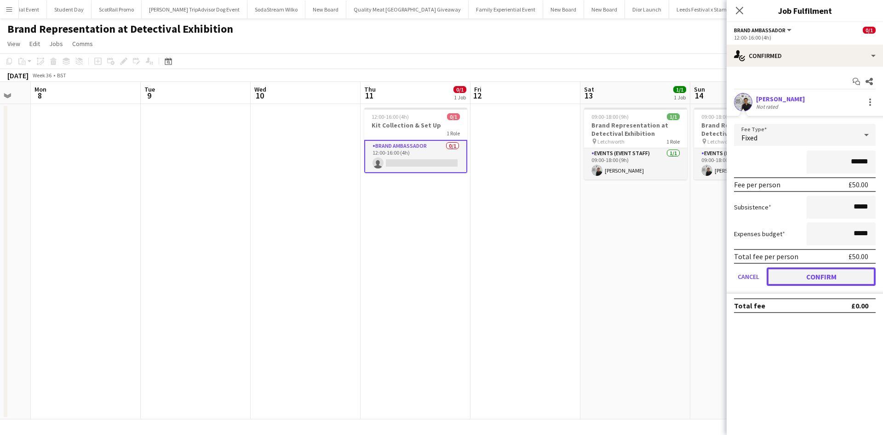
click at [829, 274] on button "Confirm" at bounding box center [821, 276] width 109 height 18
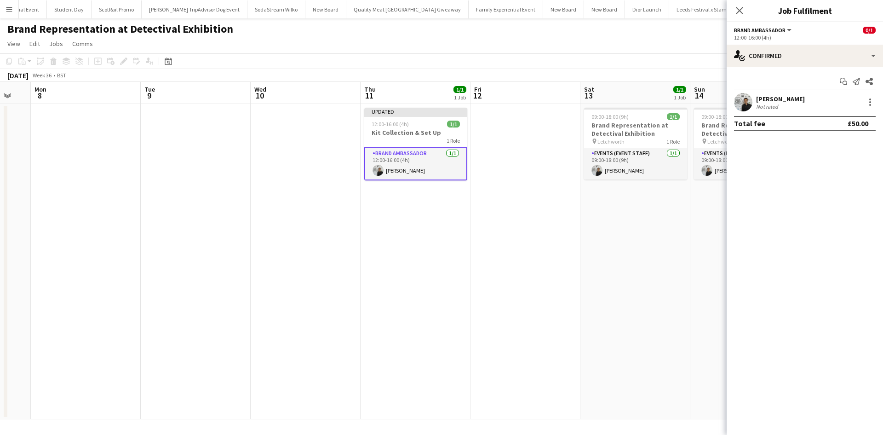
click at [672, 292] on app-date-cell "09:00-18:00 (9h) 1/1 Brand Representation at Detectival Exhibition pin Letchwor…" at bounding box center [635, 261] width 110 height 315
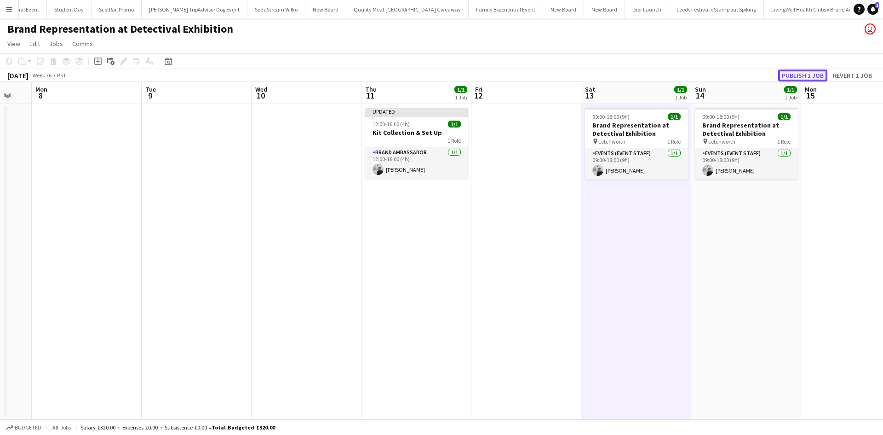
click at [803, 76] on button "Publish 1 job" at bounding box center [802, 75] width 49 height 12
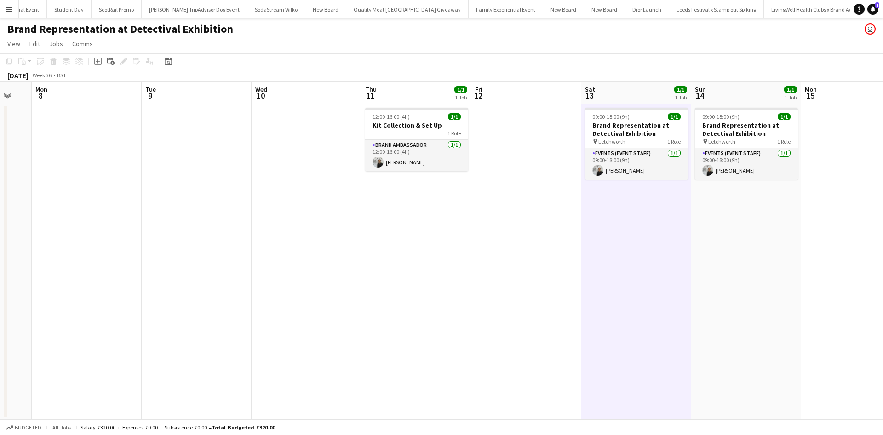
click at [722, 295] on app-date-cell "09:00-18:00 (9h) 1/1 Brand Representation at Detectival Exhibition pin Letchwor…" at bounding box center [746, 261] width 110 height 315
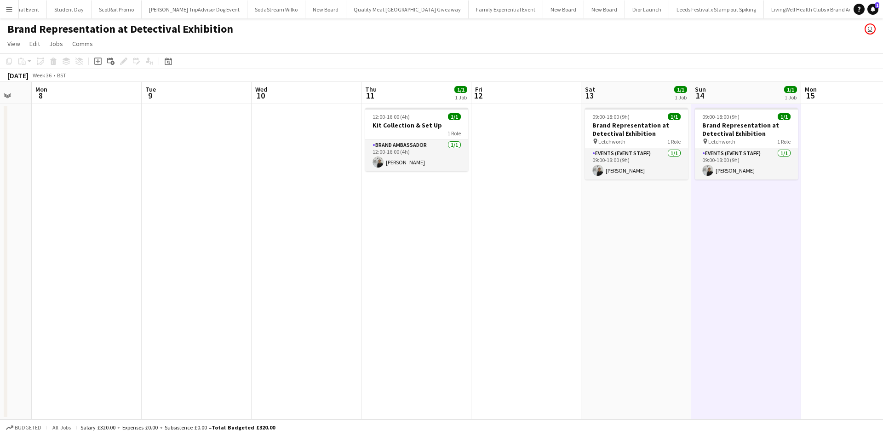
click at [8, 8] on app-icon "Menu" at bounding box center [9, 9] width 7 height 7
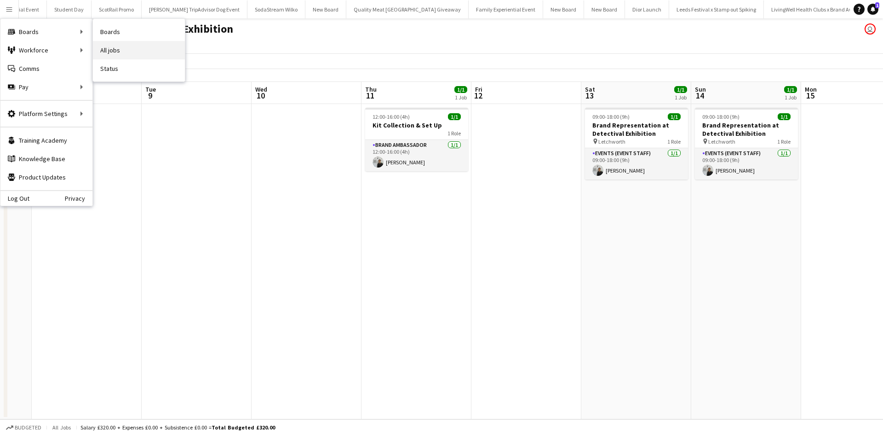
click at [122, 50] on link "All jobs" at bounding box center [139, 50] width 92 height 18
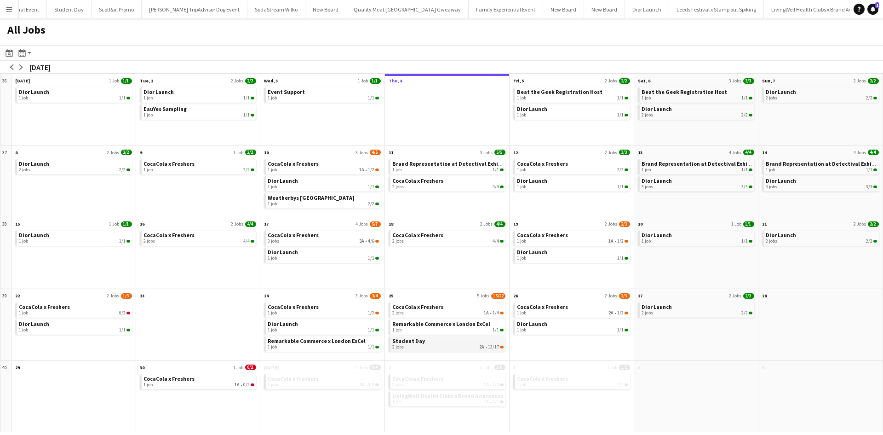
click at [430, 341] on link "Student Day 2 jobs 2A • 13/17" at bounding box center [447, 342] width 111 height 13
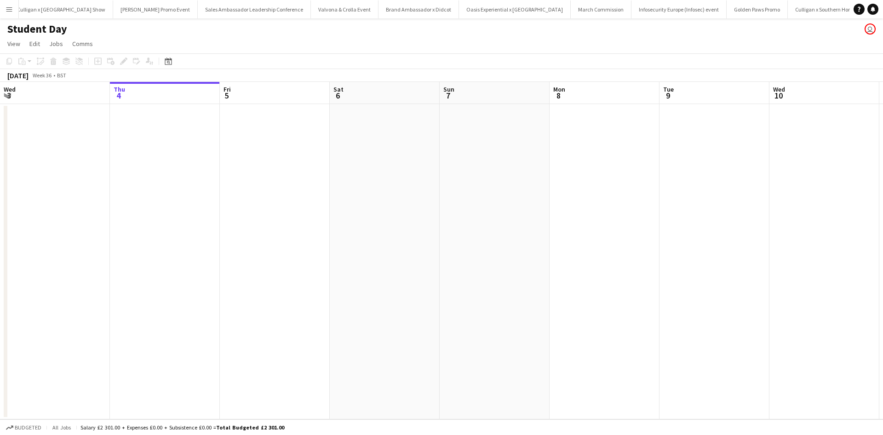
scroll to position [0, 8416]
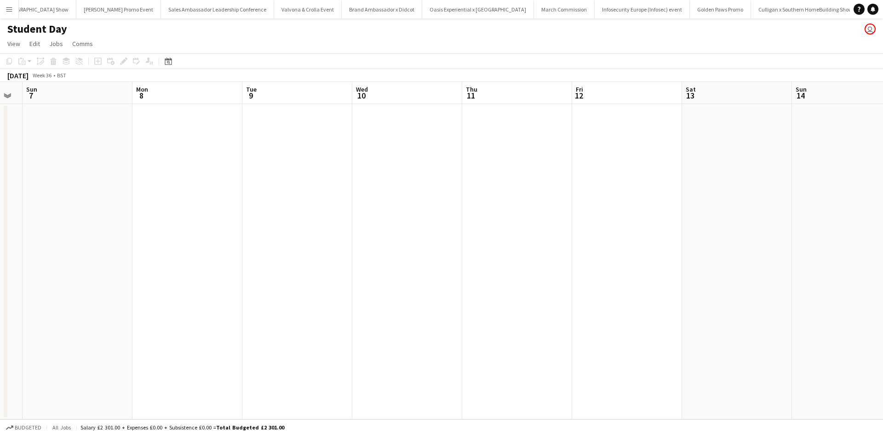
drag, startPoint x: 731, startPoint y: 327, endPoint x: 260, endPoint y: 305, distance: 471.4
click at [260, 307] on app-calendar-viewport "Wed 3 Thu 4 Fri 5 Sat 6 Sun 7 Mon 8 Tue 9 Wed 10 Thu 11 Fri 12 Sat 13 Sun 14 Mo…" at bounding box center [441, 250] width 883 height 337
drag, startPoint x: 589, startPoint y: 315, endPoint x: 262, endPoint y: 286, distance: 327.8
click at [261, 287] on app-calendar-viewport "Fri 5 Sat 6 Sun 7 Mon 8 Tue 9 Wed 10 Thu 11 Fri 12 Sat 13 Sun 14 Mon 15 Tue 16 …" at bounding box center [441, 250] width 883 height 337
drag, startPoint x: 584, startPoint y: 307, endPoint x: 228, endPoint y: 270, distance: 358.3
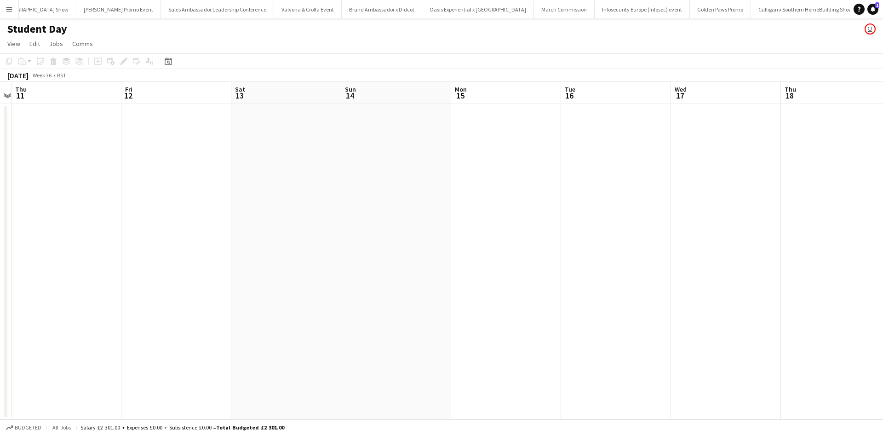
click at [228, 270] on app-calendar-viewport "Mon 8 Tue 9 Wed 10 Thu 11 Fri 12 Sat 13 Sun 14 Mon 15 Tue 16 Wed 17 Thu 18 Fri …" at bounding box center [441, 250] width 883 height 337
drag, startPoint x: 345, startPoint y: 292, endPoint x: 298, endPoint y: 280, distance: 48.4
click at [183, 269] on app-calendar-viewport "Fri 12 Sat 13 Sun 14 Mon 15 Tue 16 Wed 17 Thu 18 Fri 19 Sat 20 Sun 21 Mon 22 Tu…" at bounding box center [441, 250] width 883 height 337
drag, startPoint x: 394, startPoint y: 289, endPoint x: 256, endPoint y: 278, distance: 138.9
click at [130, 252] on app-calendar-viewport "Sun 14 Mon 15 Tue 16 Wed 17 Thu 18 Fri 19 Sat 20 Sun 21 Mon 22 Tue 23 Wed 24 Th…" at bounding box center [441, 250] width 883 height 337
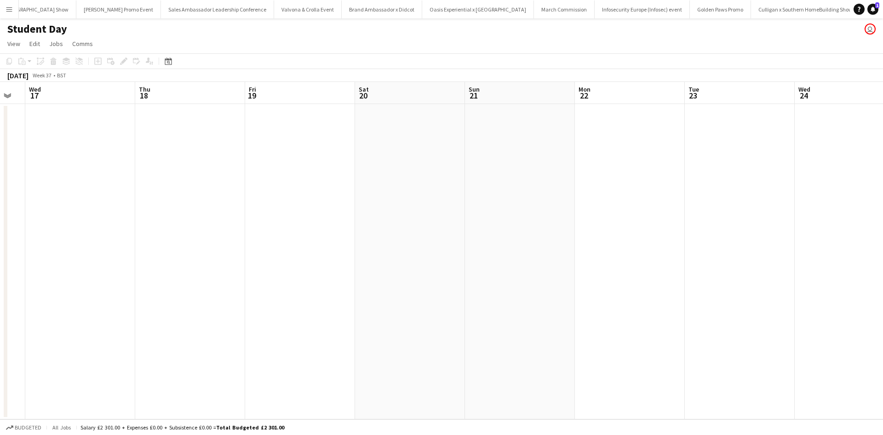
scroll to position [0, 239]
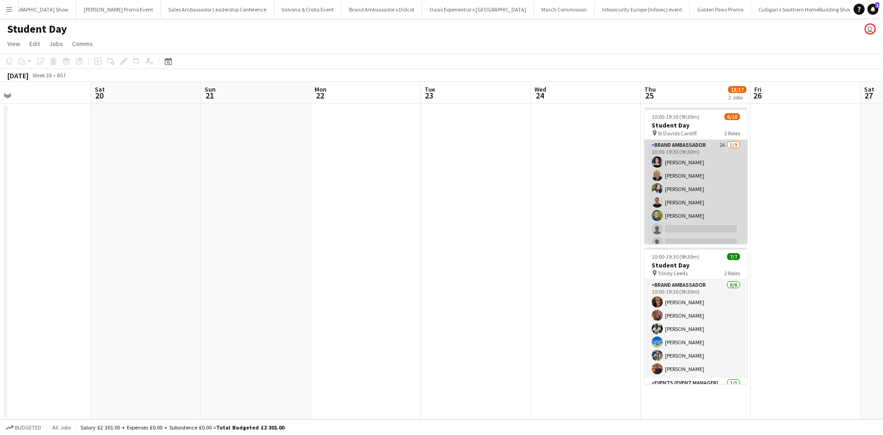
click at [729, 190] on app-card-role "Brand Ambassador 2A 5/9 10:00-19:30 (9h30m) Ami Goff Christine Watkinson Charlo…" at bounding box center [695, 209] width 103 height 138
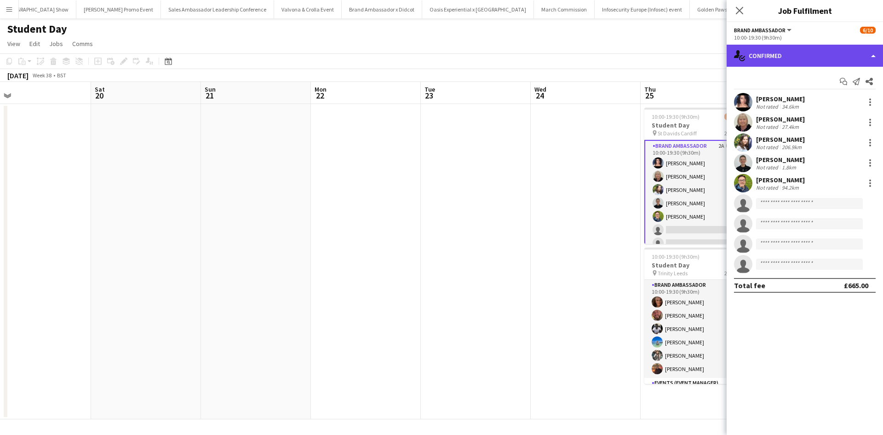
click at [806, 57] on div "single-neutral-actions-check-2 Confirmed" at bounding box center [805, 56] width 156 height 22
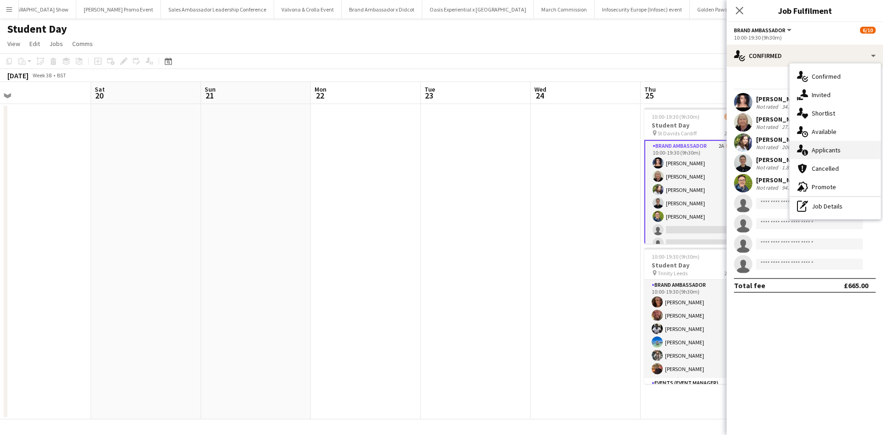
click at [837, 146] on span "Applicants" at bounding box center [826, 150] width 29 height 8
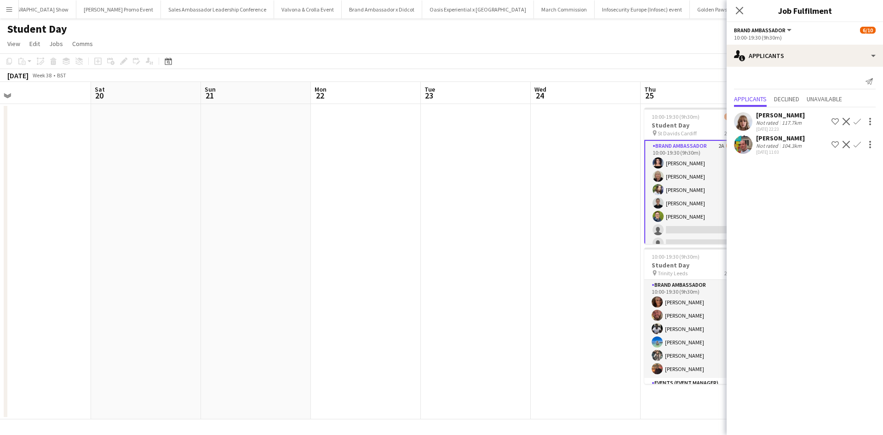
click at [790, 139] on div "Owen Prince" at bounding box center [780, 138] width 49 height 8
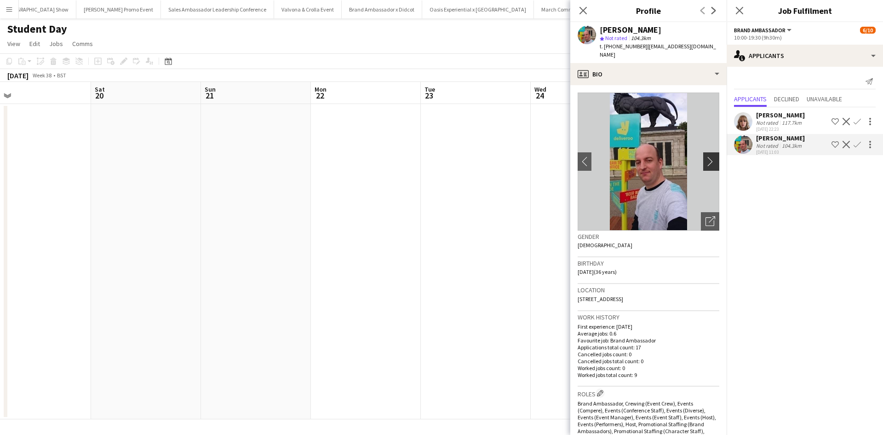
click at [708, 156] on app-icon "chevron-right" at bounding box center [713, 161] width 14 height 10
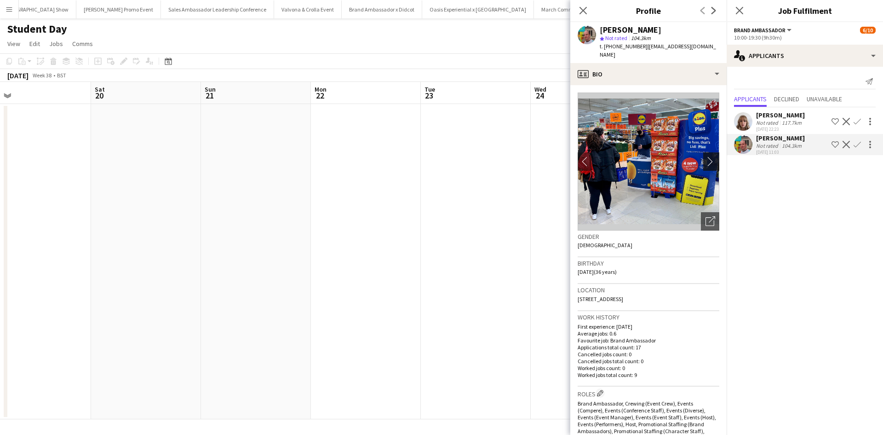
click at [706, 156] on app-icon "chevron-right" at bounding box center [713, 161] width 14 height 10
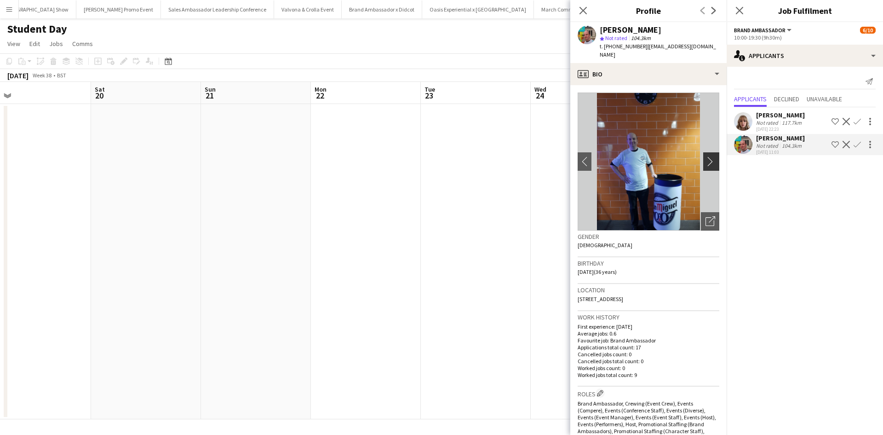
click at [706, 156] on app-icon "chevron-right" at bounding box center [713, 161] width 14 height 10
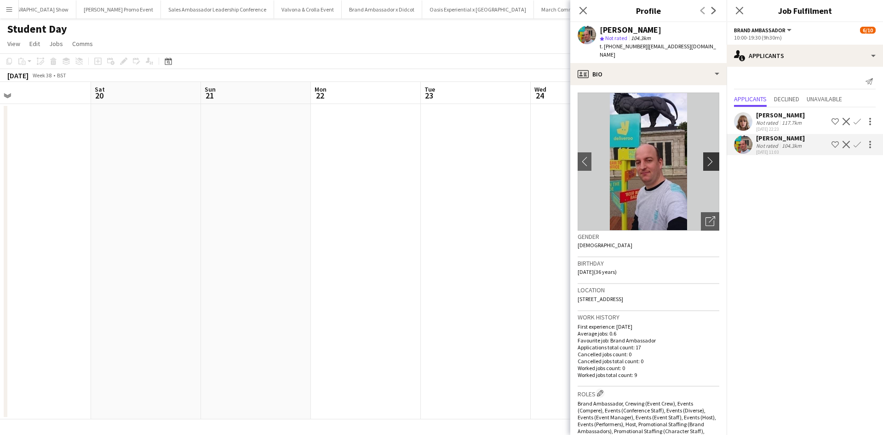
click at [706, 156] on app-icon "chevron-right" at bounding box center [713, 161] width 14 height 10
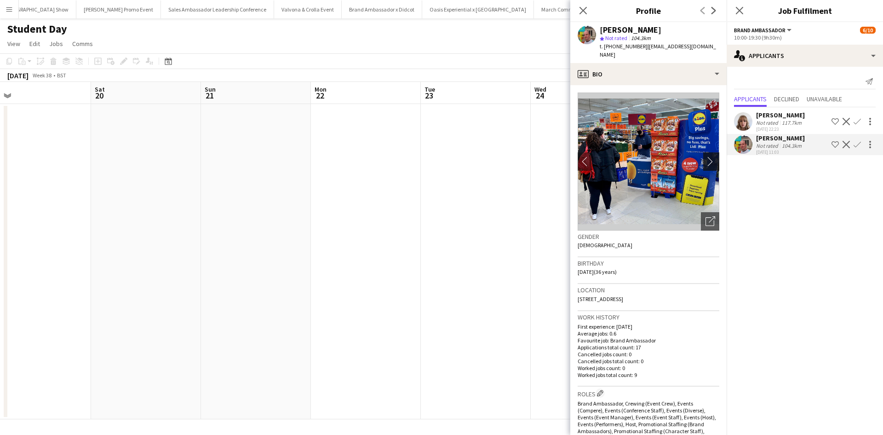
click at [706, 156] on app-icon "chevron-right" at bounding box center [713, 161] width 14 height 10
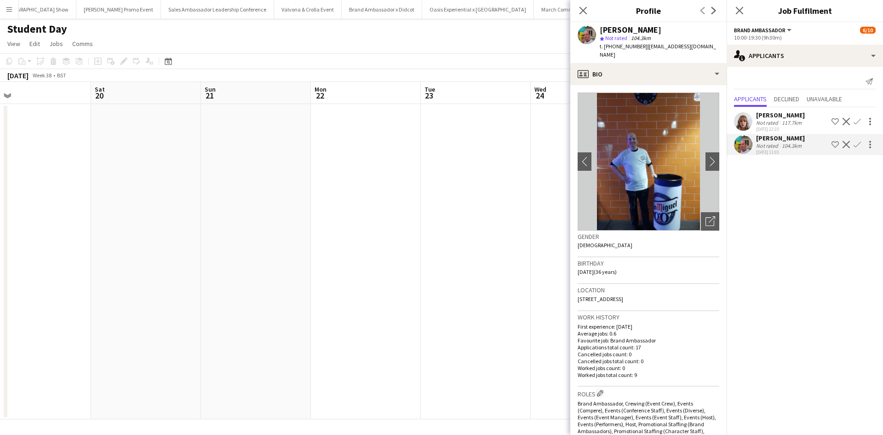
click at [494, 242] on app-date-cell at bounding box center [476, 261] width 110 height 315
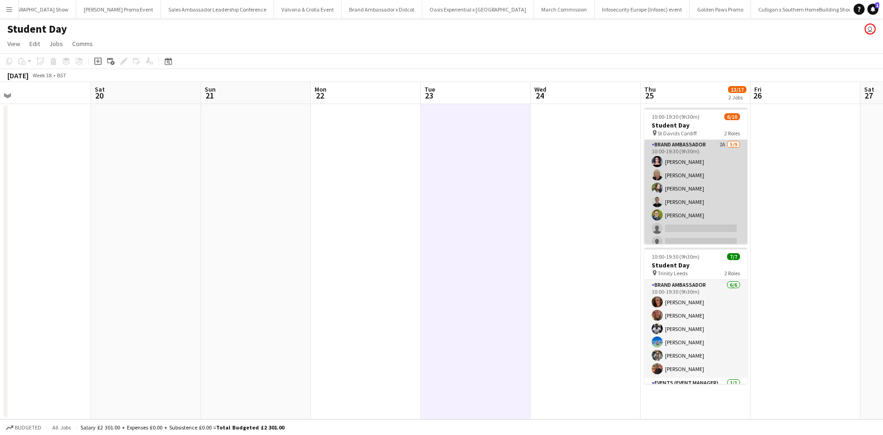
scroll to position [0, 0]
click at [706, 207] on app-card-role "Brand Ambassador 2A 5/9 10:00-19:30 (9h30m) Ami Goff Christine Watkinson Charlo…" at bounding box center [695, 209] width 103 height 138
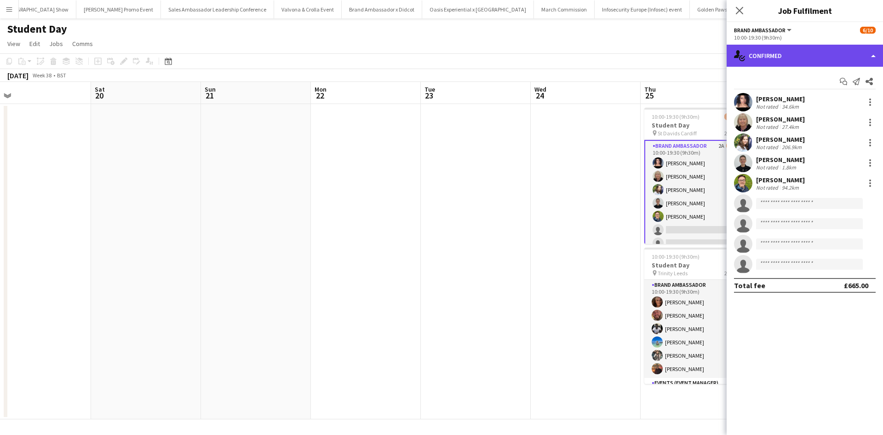
click at [820, 57] on div "single-neutral-actions-check-2 Confirmed" at bounding box center [805, 56] width 156 height 22
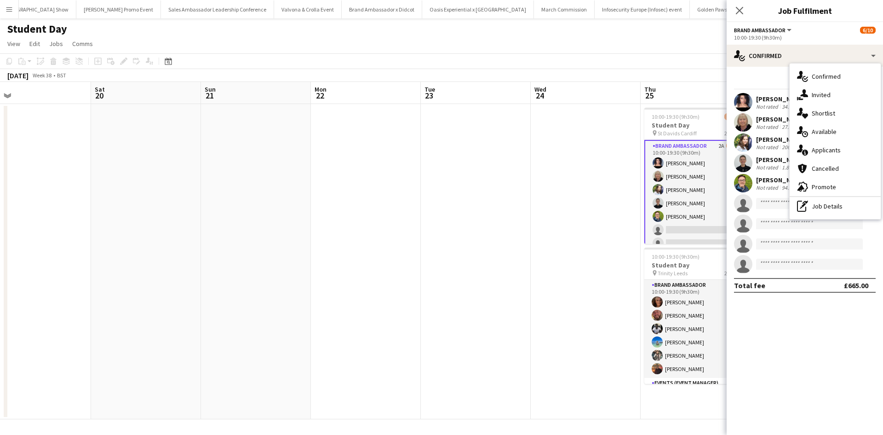
click at [845, 204] on div "pen-write Job Details" at bounding box center [835, 206] width 91 height 18
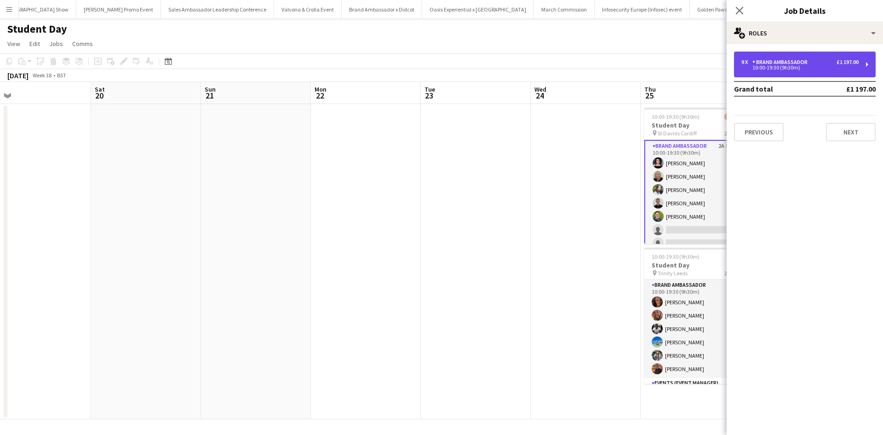
click at [814, 66] on div "10:00-19:30 (9h30m)" at bounding box center [799, 67] width 117 height 5
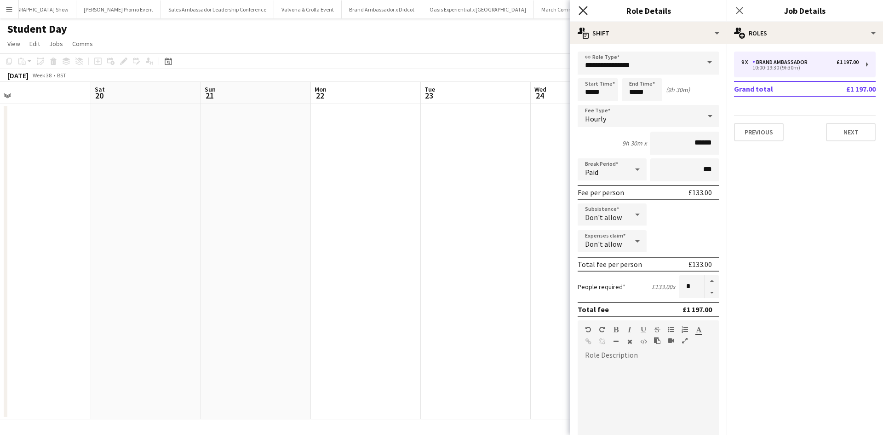
click at [582, 13] on icon "Close pop-in" at bounding box center [583, 10] width 9 height 9
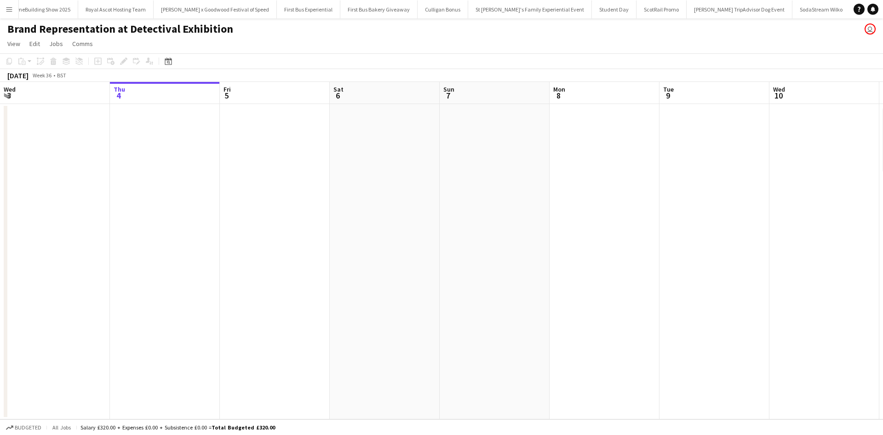
scroll to position [0, 9755]
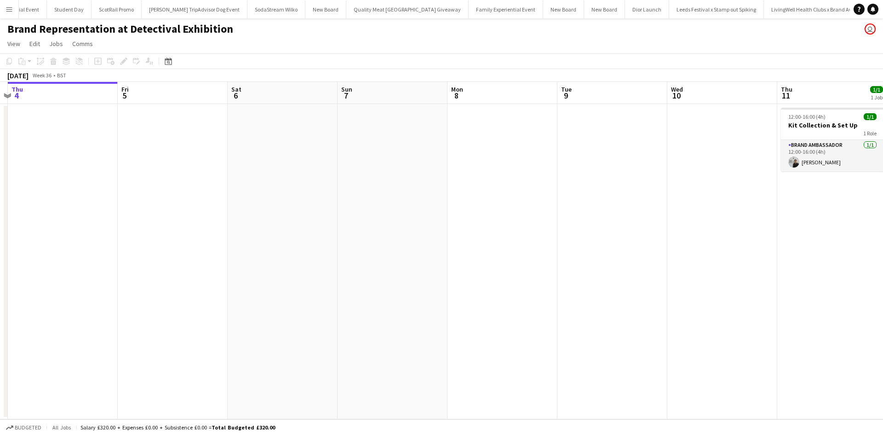
drag, startPoint x: 651, startPoint y: 255, endPoint x: 202, endPoint y: 221, distance: 450.2
click at [207, 222] on app-calendar-viewport "Mon 1 Tue 2 Wed 3 Thu 4 Fri 5 Sat 6 Sun 7 Mon 8 Tue 9 Wed 10 Thu 11 1/1 1 Job F…" at bounding box center [441, 250] width 883 height 337
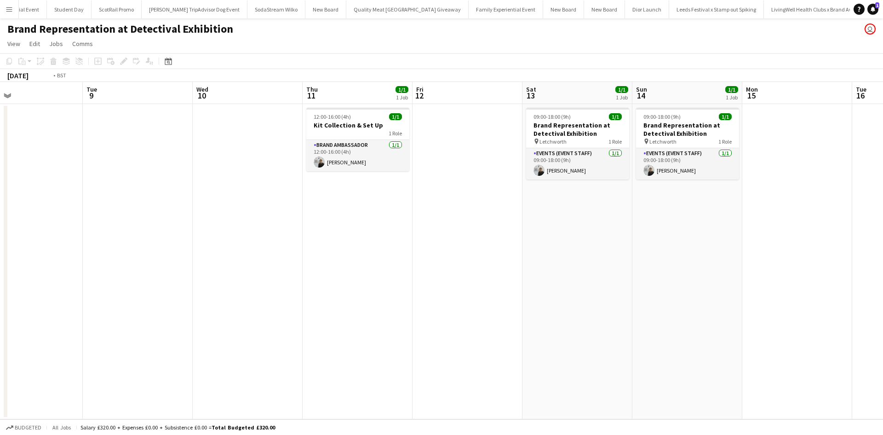
drag, startPoint x: 714, startPoint y: 264, endPoint x: 569, endPoint y: 246, distance: 146.4
click at [570, 247] on app-calendar-viewport "Thu 4 Fri 5 Sat 6 Sun 7 Mon 8 Tue 9 Wed 10 Thu 11 1/1 1 Job Fri 12 Sat 13 1/1 1…" at bounding box center [441, 250] width 883 height 337
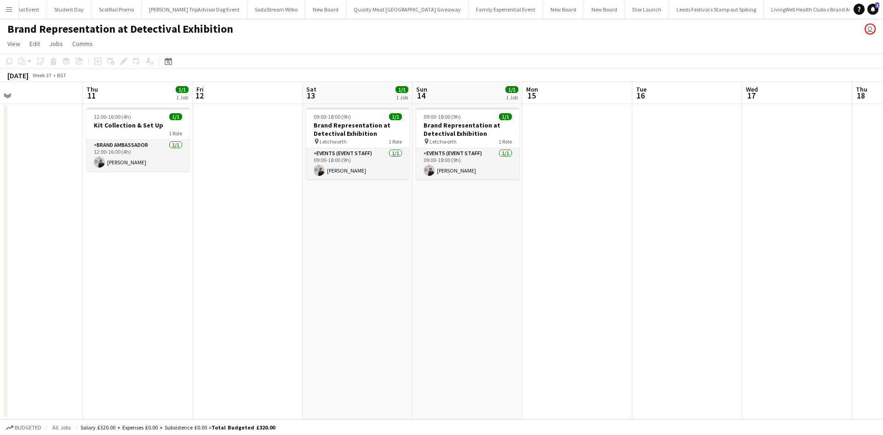
scroll to position [0, 258]
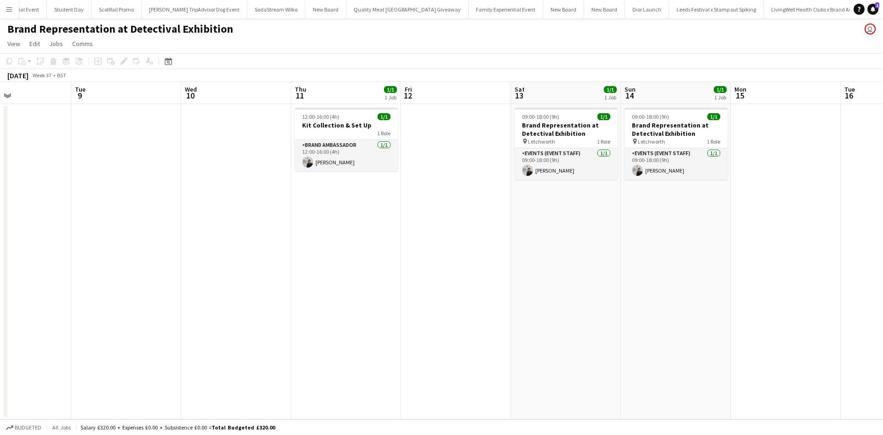
click at [551, 199] on app-date-cell "09:00-18:00 (9h) 1/1 Brand Representation at Detectival Exhibition pin Letchwor…" at bounding box center [566, 261] width 110 height 315
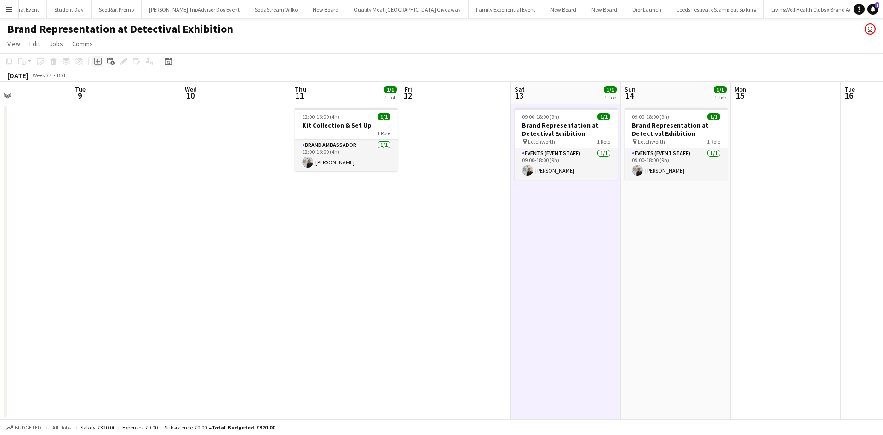
click at [92, 59] on div "Add job" at bounding box center [97, 61] width 11 height 11
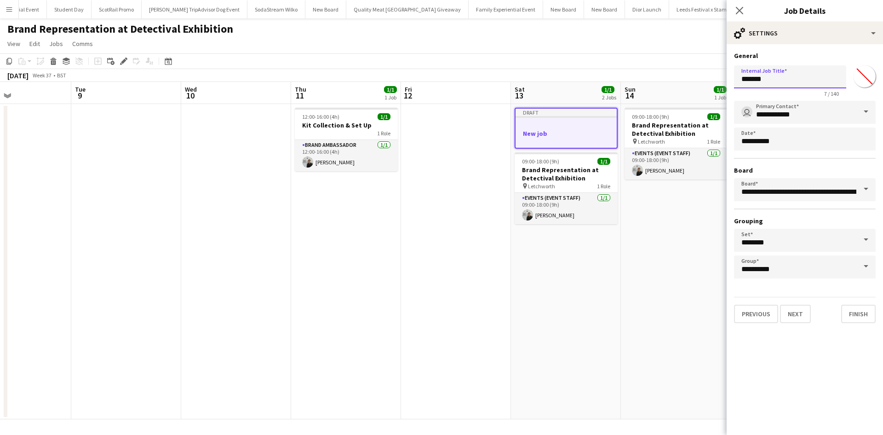
drag, startPoint x: 774, startPoint y: 76, endPoint x: 729, endPoint y: 80, distance: 44.8
click at [729, 80] on form "**********" at bounding box center [805, 187] width 156 height 271
type input "**********"
click at [801, 315] on button "Next" at bounding box center [795, 313] width 31 height 18
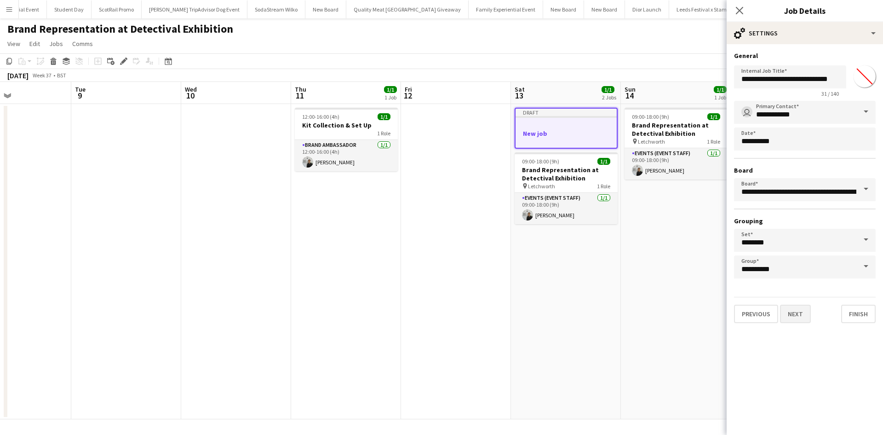
scroll to position [0, 0]
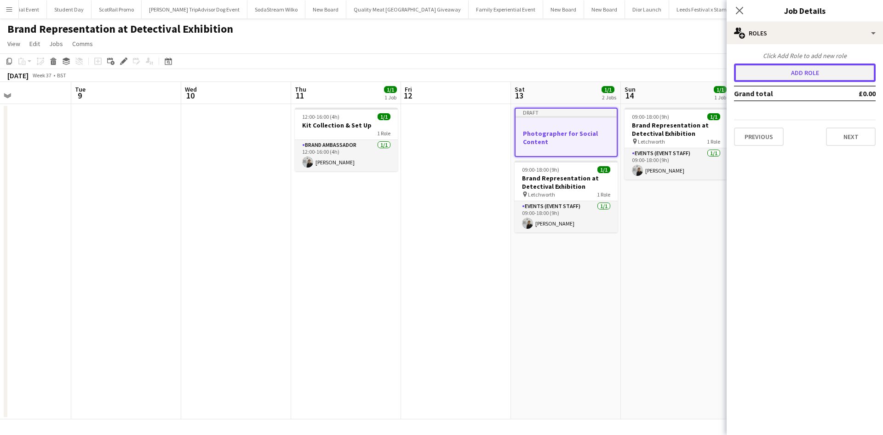
click at [818, 70] on button "Add role" at bounding box center [805, 72] width 142 height 18
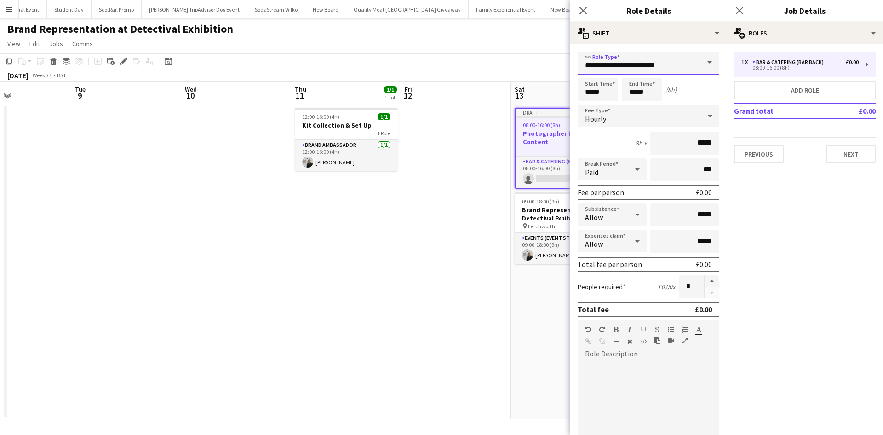
drag, startPoint x: 688, startPoint y: 64, endPoint x: 562, endPoint y: 46, distance: 126.4
click at [563, 46] on body "Menu Boards Boards Boards All jobs Status Workforce Workforce My Workforce Recr…" at bounding box center [441, 217] width 883 height 435
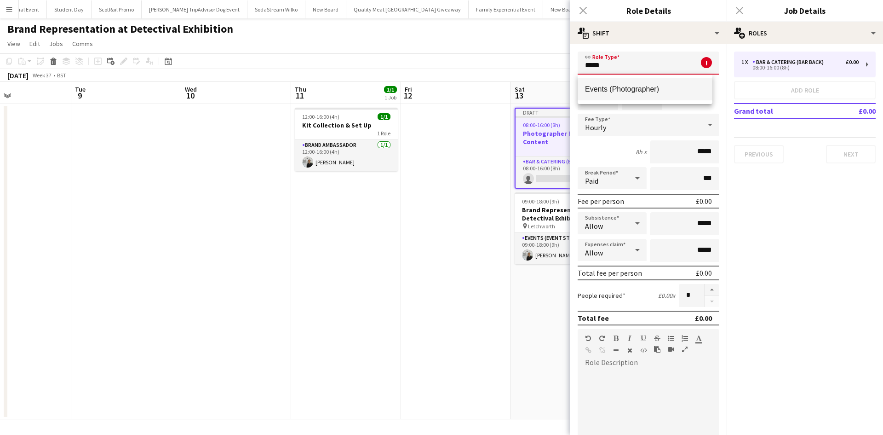
click at [643, 91] on span "Events (Photographer)" at bounding box center [645, 89] width 120 height 9
type input "**********"
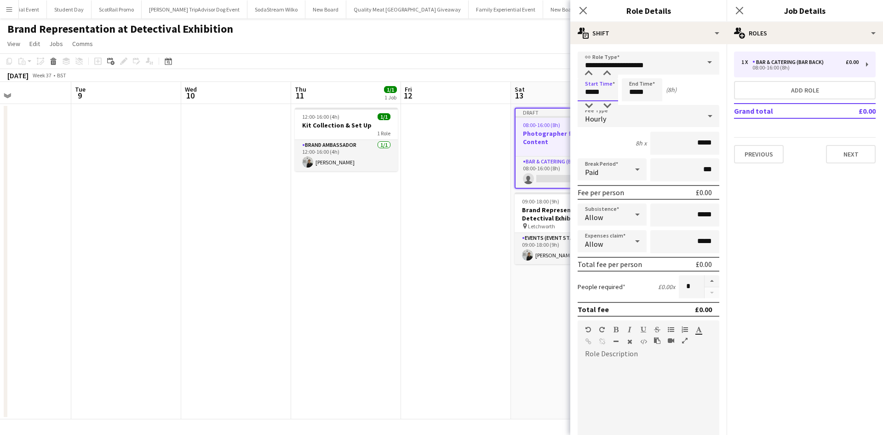
drag, startPoint x: 605, startPoint y: 95, endPoint x: 581, endPoint y: 93, distance: 23.5
click at [581, 93] on input "*****" at bounding box center [598, 89] width 40 height 23
type input "*****"
click at [694, 141] on input "*****" at bounding box center [684, 143] width 69 height 23
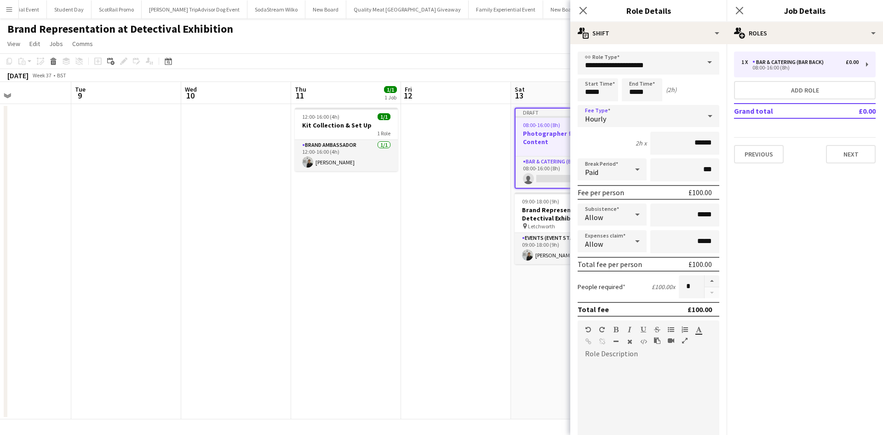
click at [654, 118] on div "Hourly" at bounding box center [639, 116] width 123 height 22
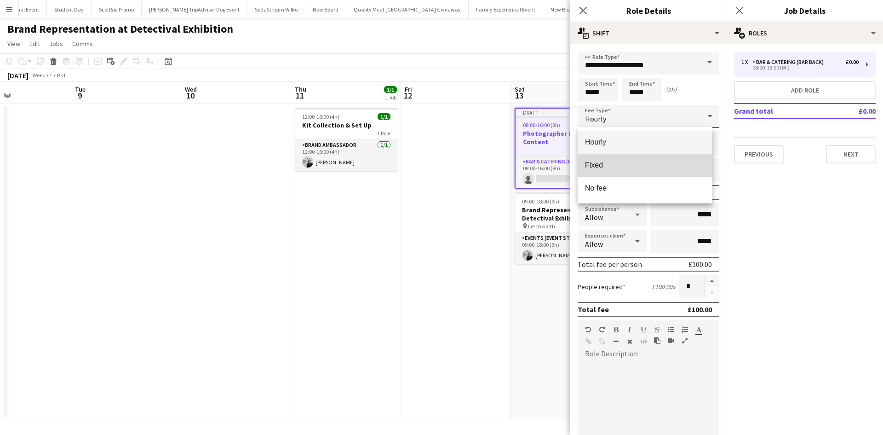
click at [636, 169] on span "Fixed" at bounding box center [645, 165] width 120 height 9
type input "*****"
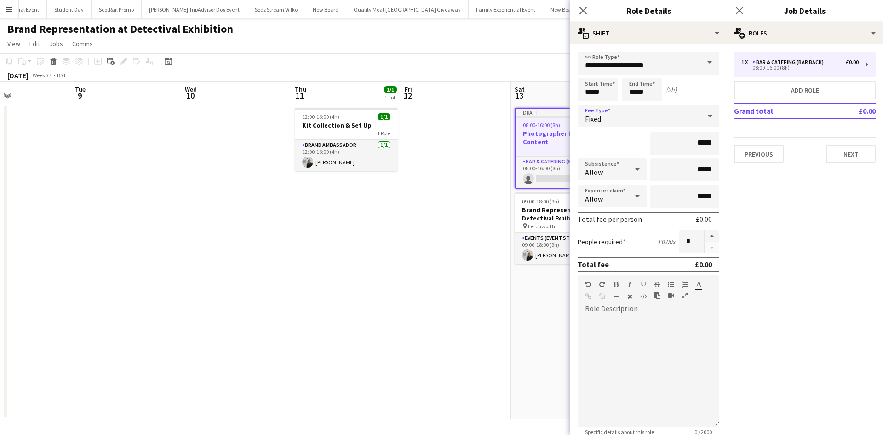
click at [513, 344] on app-date-cell "Draft 08:00-16:00 (8h) 0/1 Photographer for Social Content 1 Role Bar & Caterin…" at bounding box center [566, 261] width 110 height 315
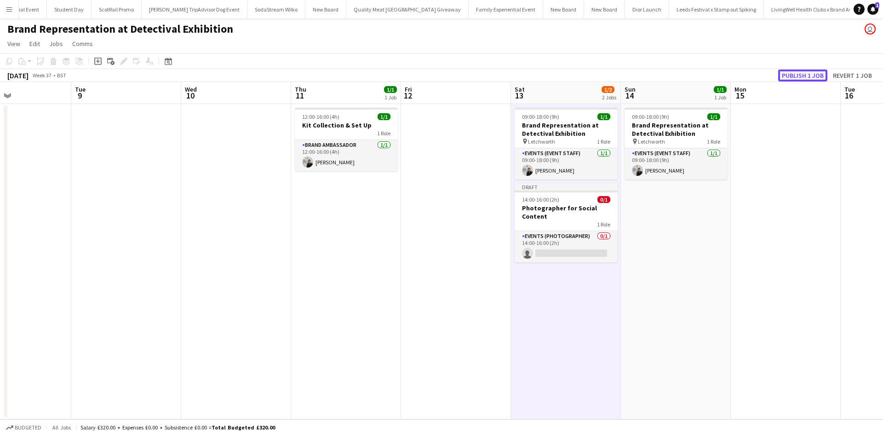
click at [804, 72] on button "Publish 1 job" at bounding box center [802, 75] width 49 height 12
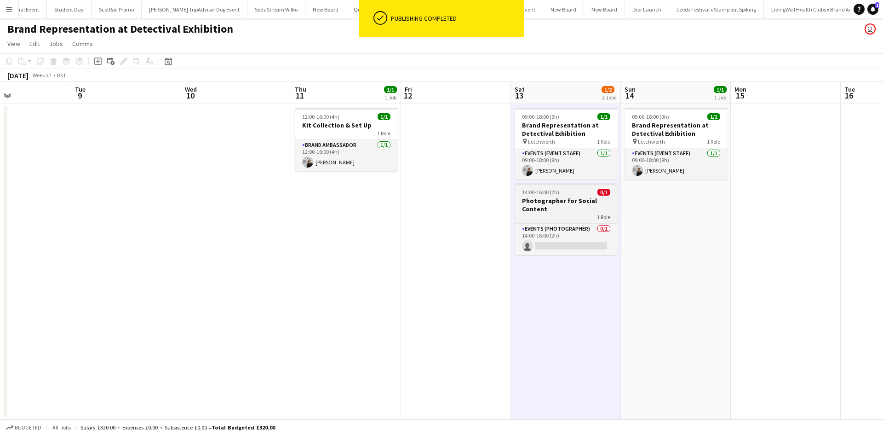
click at [577, 219] on div "1 Role" at bounding box center [566, 216] width 103 height 7
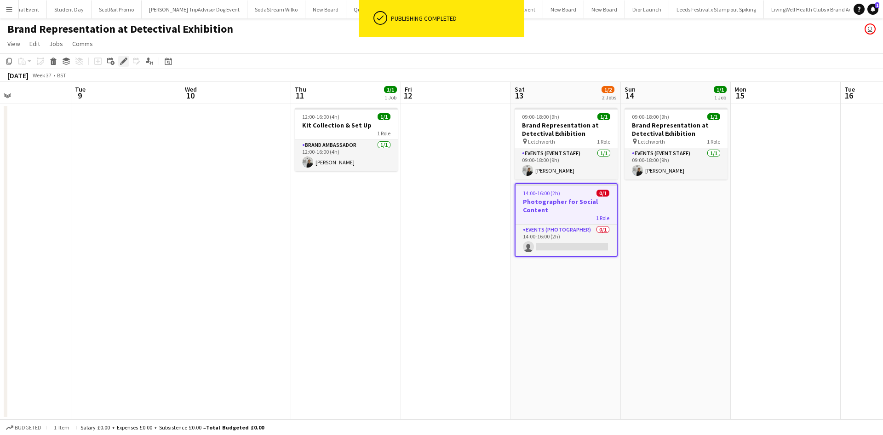
click at [124, 61] on icon at bounding box center [123, 61] width 5 height 5
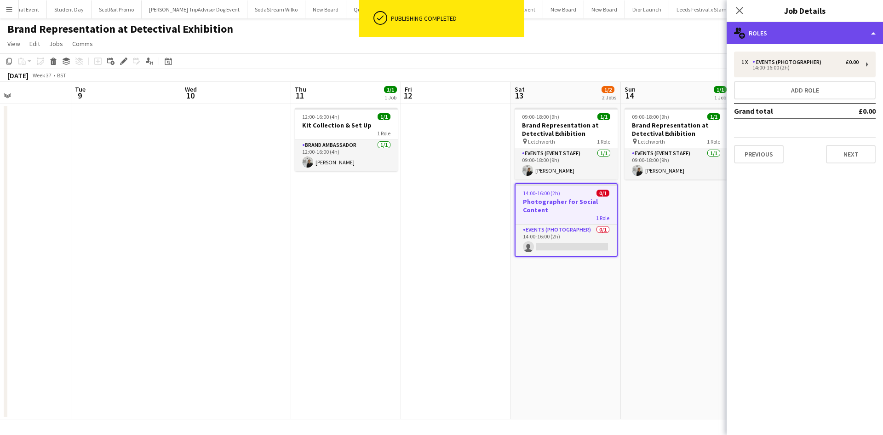
click at [795, 40] on div "multiple-users-add Roles" at bounding box center [805, 33] width 156 height 22
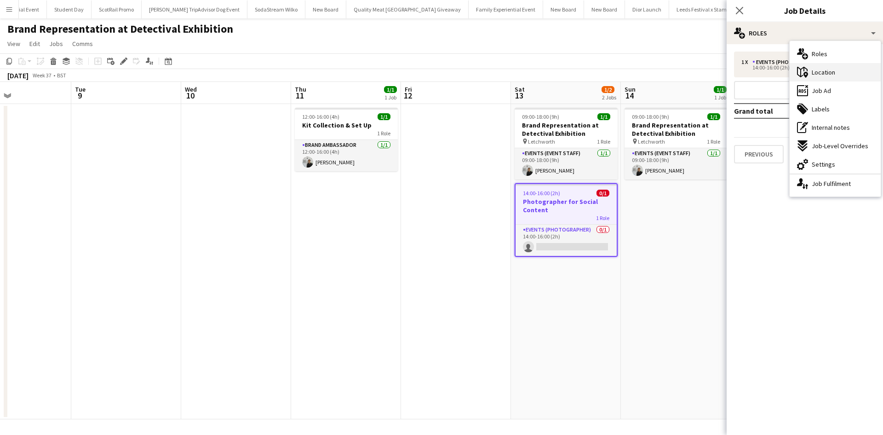
click at [825, 71] on span "Location" at bounding box center [823, 72] width 23 height 8
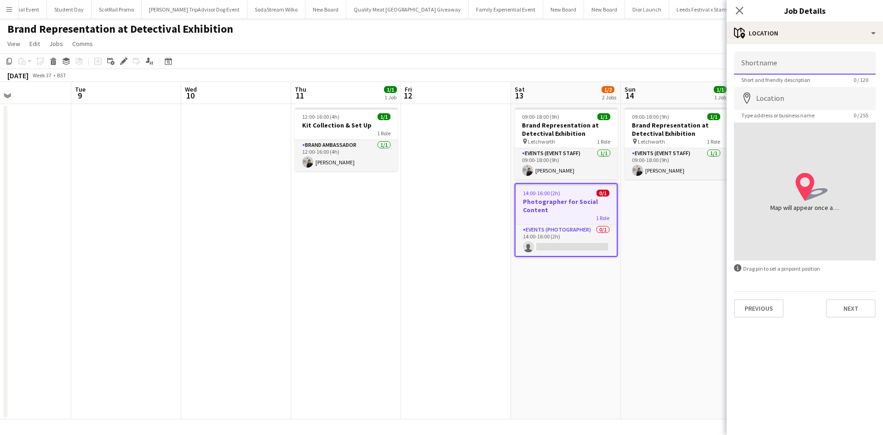
click at [818, 73] on input "Shortname" at bounding box center [805, 63] width 142 height 23
type input "**********"
click at [809, 98] on input "Location" at bounding box center [805, 98] width 142 height 23
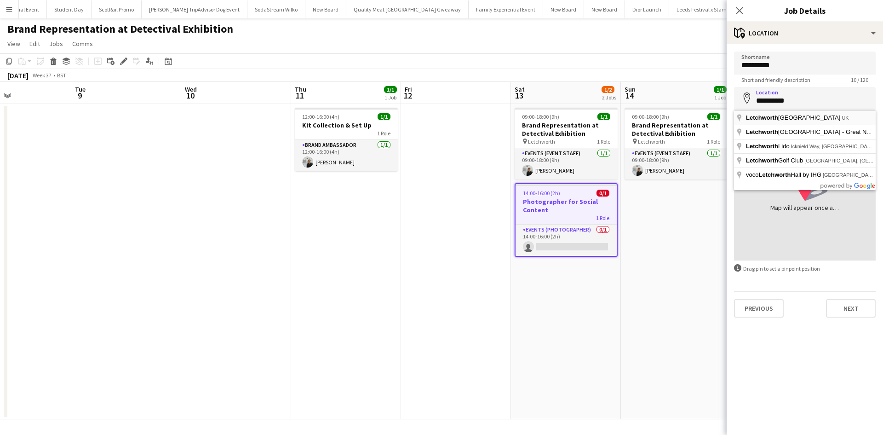
type input "**********"
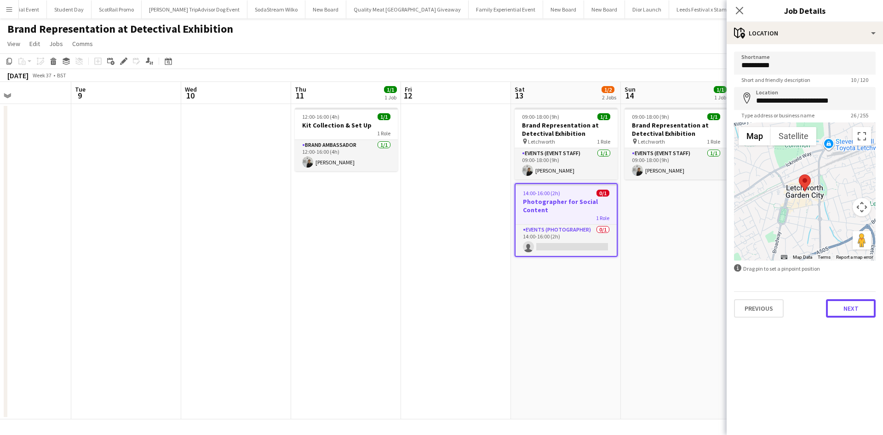
click at [851, 307] on button "Next" at bounding box center [851, 308] width 50 height 18
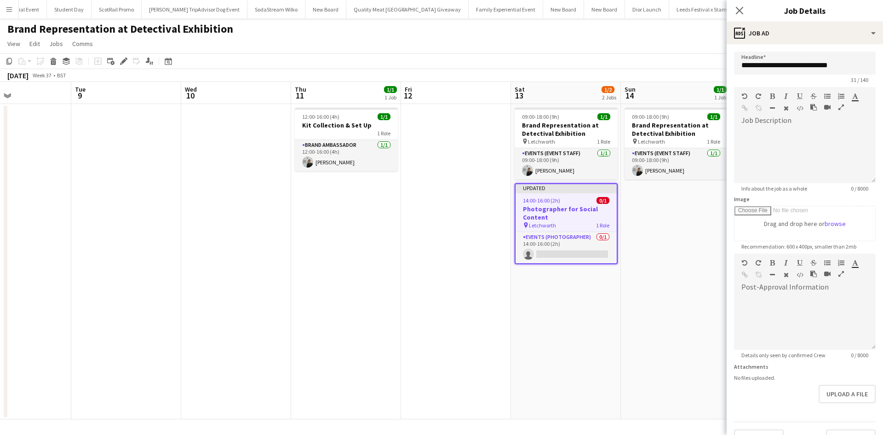
click at [670, 303] on app-date-cell "09:00-18:00 (9h) 1/1 Brand Representation at Detectival Exhibition pin Letchwor…" at bounding box center [676, 261] width 110 height 315
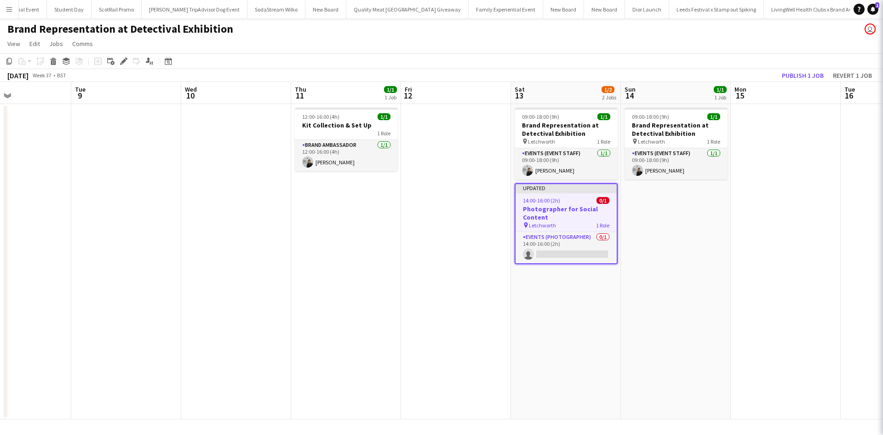
scroll to position [0, 257]
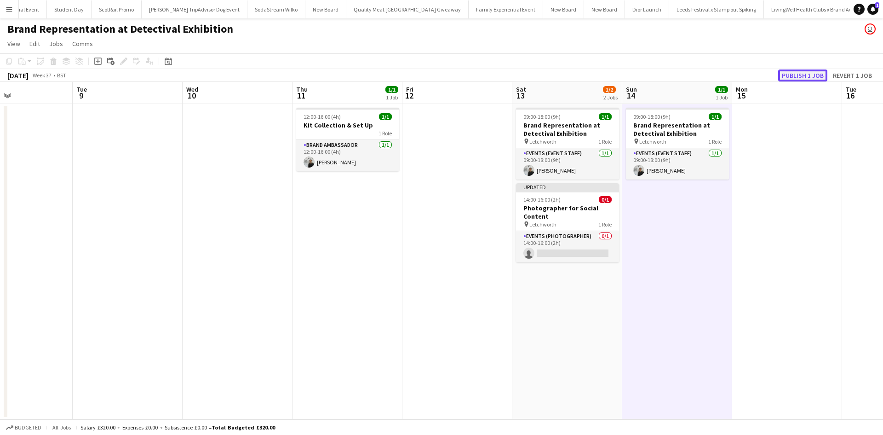
click at [789, 72] on button "Publish 1 job" at bounding box center [802, 75] width 49 height 12
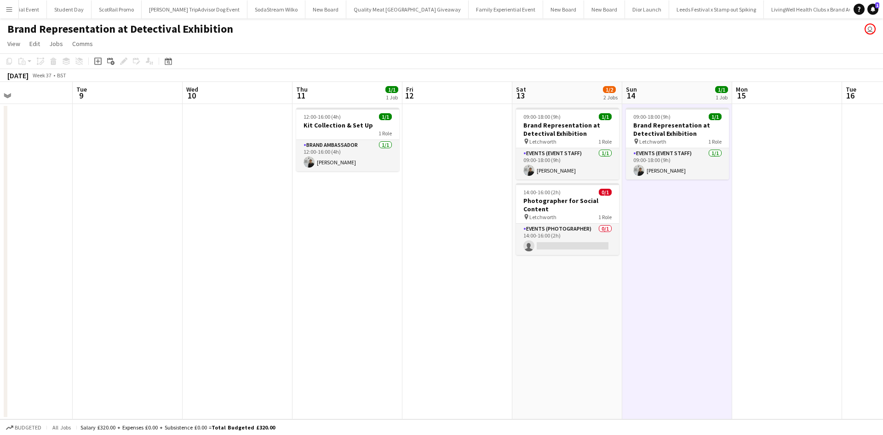
click at [3, 7] on button "Menu" at bounding box center [9, 9] width 18 height 18
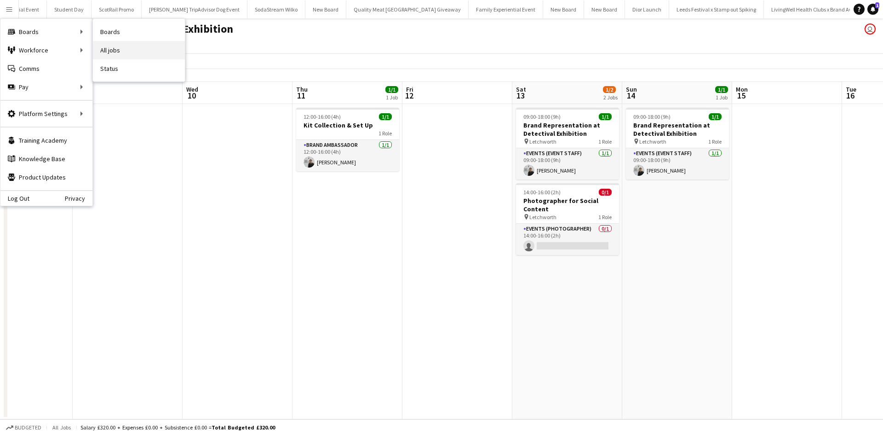
click at [115, 46] on link "All jobs" at bounding box center [139, 50] width 92 height 18
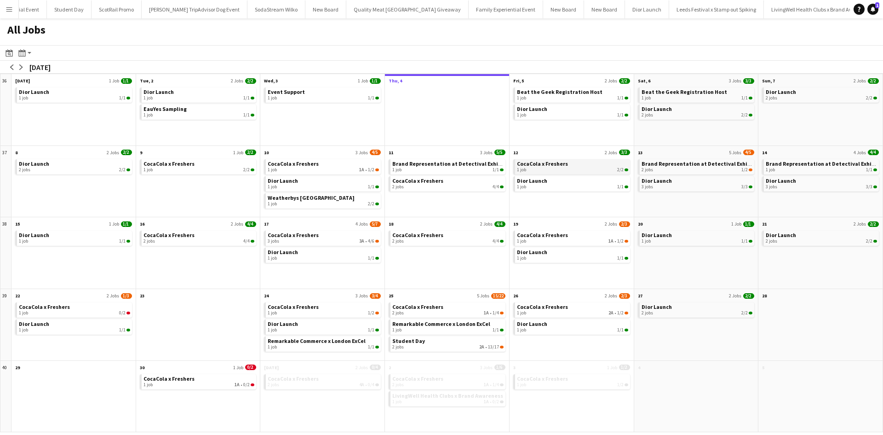
click at [566, 162] on link "CocaCola x Freshers 1 job 2/2" at bounding box center [572, 165] width 111 height 13
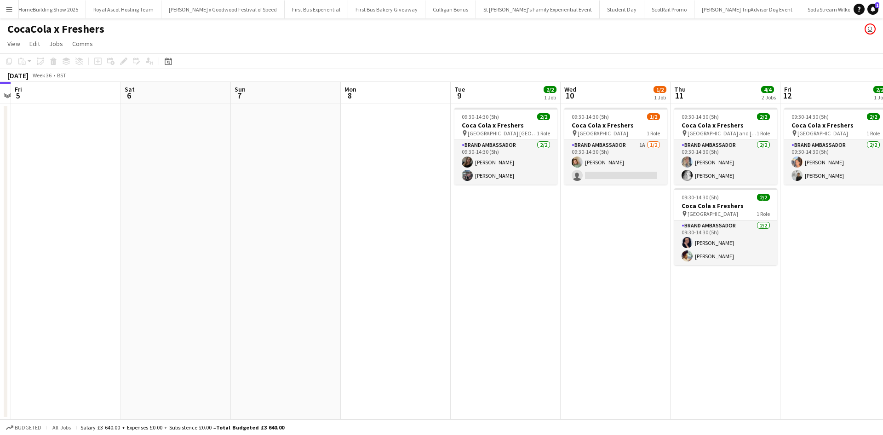
scroll to position [0, 272]
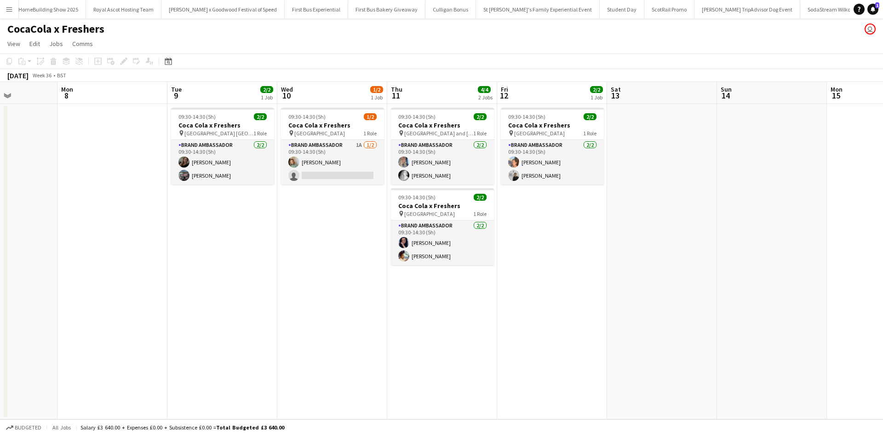
drag, startPoint x: 750, startPoint y: 253, endPoint x: 258, endPoint y: 229, distance: 492.7
click at [258, 229] on app-calendar-viewport "Fri 5 Sat 6 Sun 7 Mon 8 Tue 9 2/2 1 Job Wed 10 1/2 1 Job Thu 11 4/4 2 Jobs Fri …" at bounding box center [441, 250] width 883 height 337
click at [566, 175] on app-card-role "Brand Ambassador [DATE] 09:30-14:30 (5h) [PERSON_NAME] [PERSON_NAME]" at bounding box center [552, 162] width 103 height 45
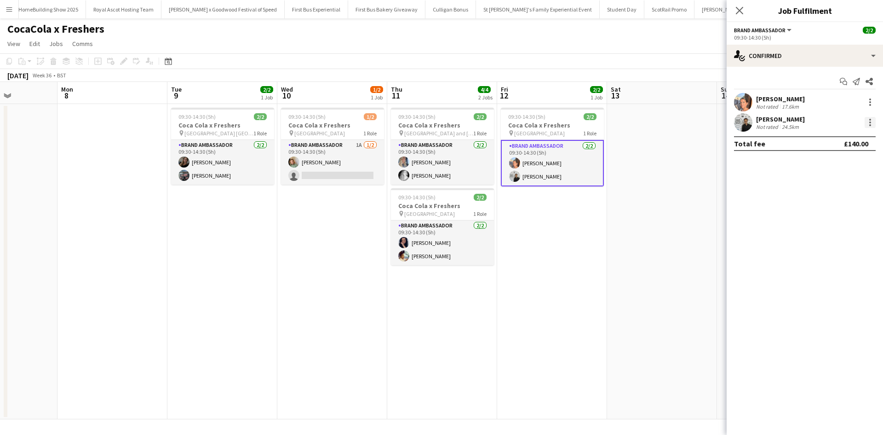
click at [867, 120] on div at bounding box center [870, 122] width 11 height 11
click at [843, 221] on button "Remove" at bounding box center [840, 228] width 72 height 22
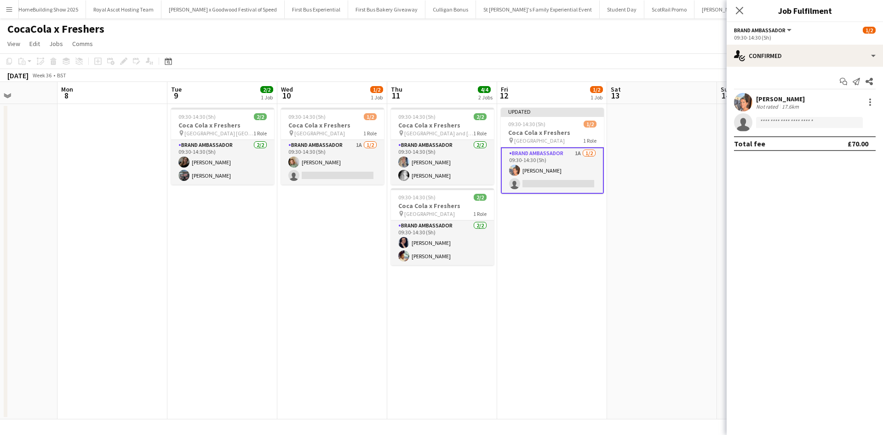
click at [682, 254] on app-date-cell at bounding box center [662, 261] width 110 height 315
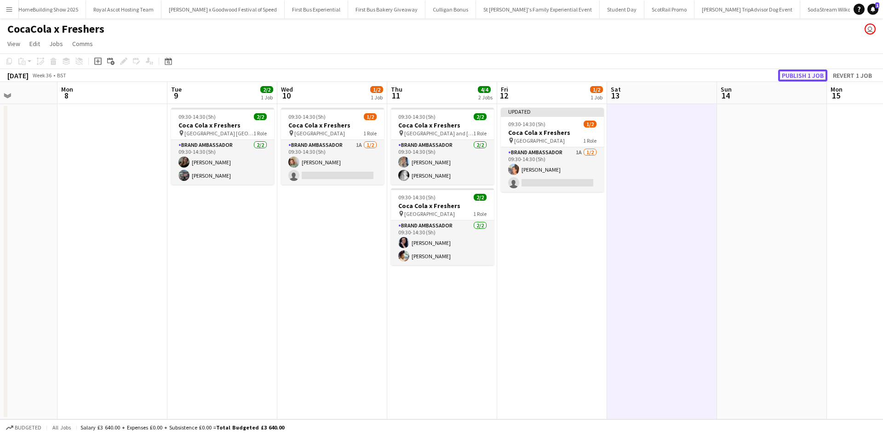
click at [810, 76] on button "Publish 1 job" at bounding box center [802, 75] width 49 height 12
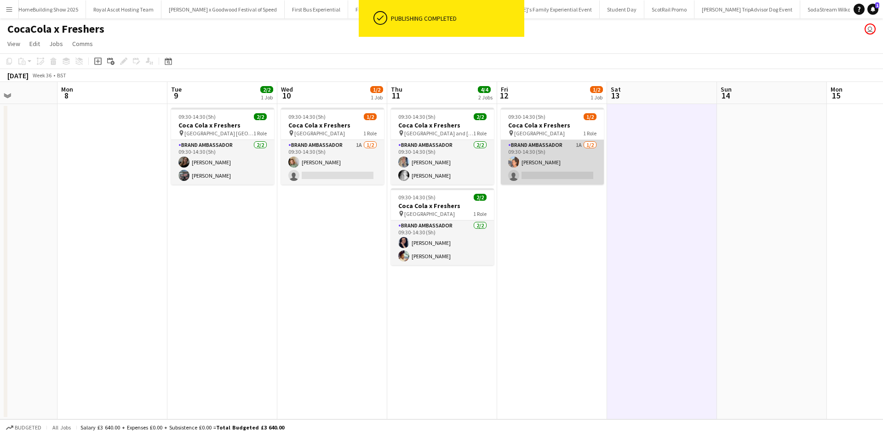
click at [590, 158] on app-card-role "Brand Ambassador 1A [DATE] 09:30-14:30 (5h) [PERSON_NAME] single-neutral-actions" at bounding box center [552, 162] width 103 height 45
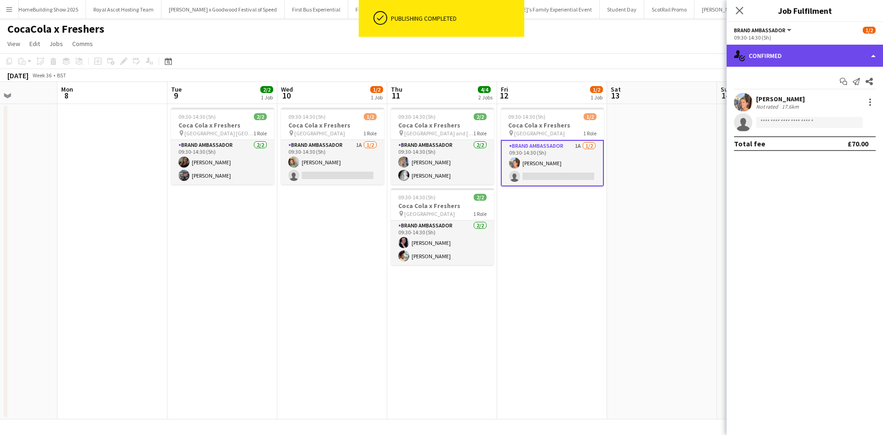
click at [825, 52] on div "single-neutral-actions-check-2 Confirmed" at bounding box center [805, 56] width 156 height 22
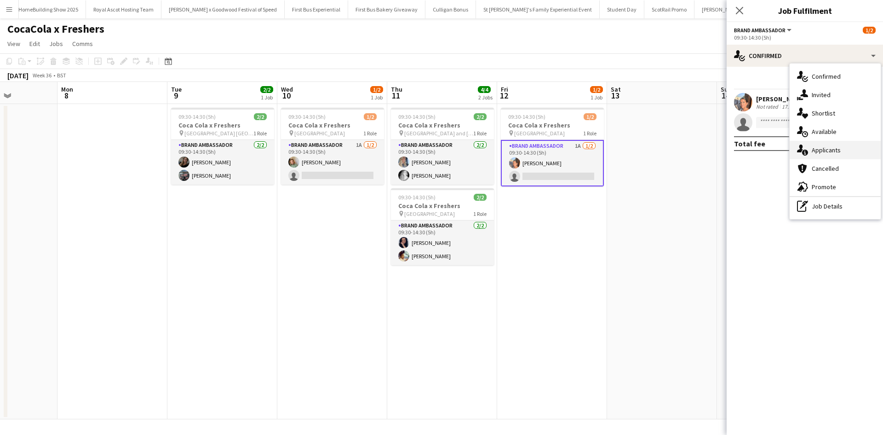
click at [845, 145] on div "single-neutral-actions-information Applicants" at bounding box center [835, 150] width 91 height 18
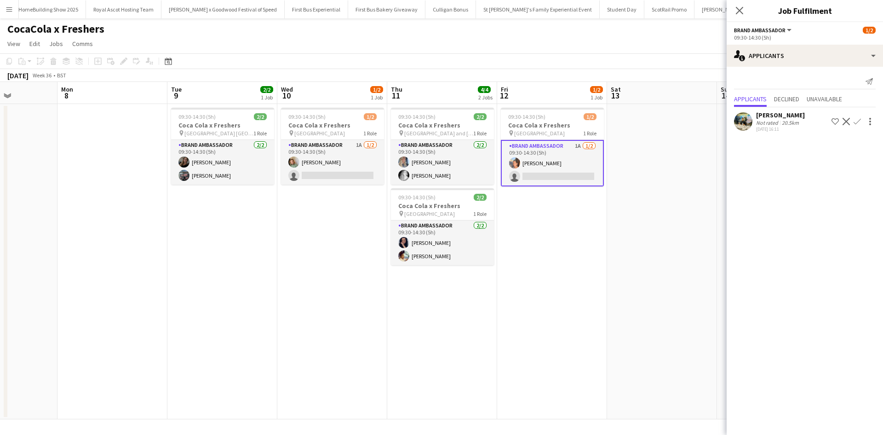
click at [674, 236] on app-date-cell at bounding box center [662, 261] width 110 height 315
